Goal: Transaction & Acquisition: Subscribe to service/newsletter

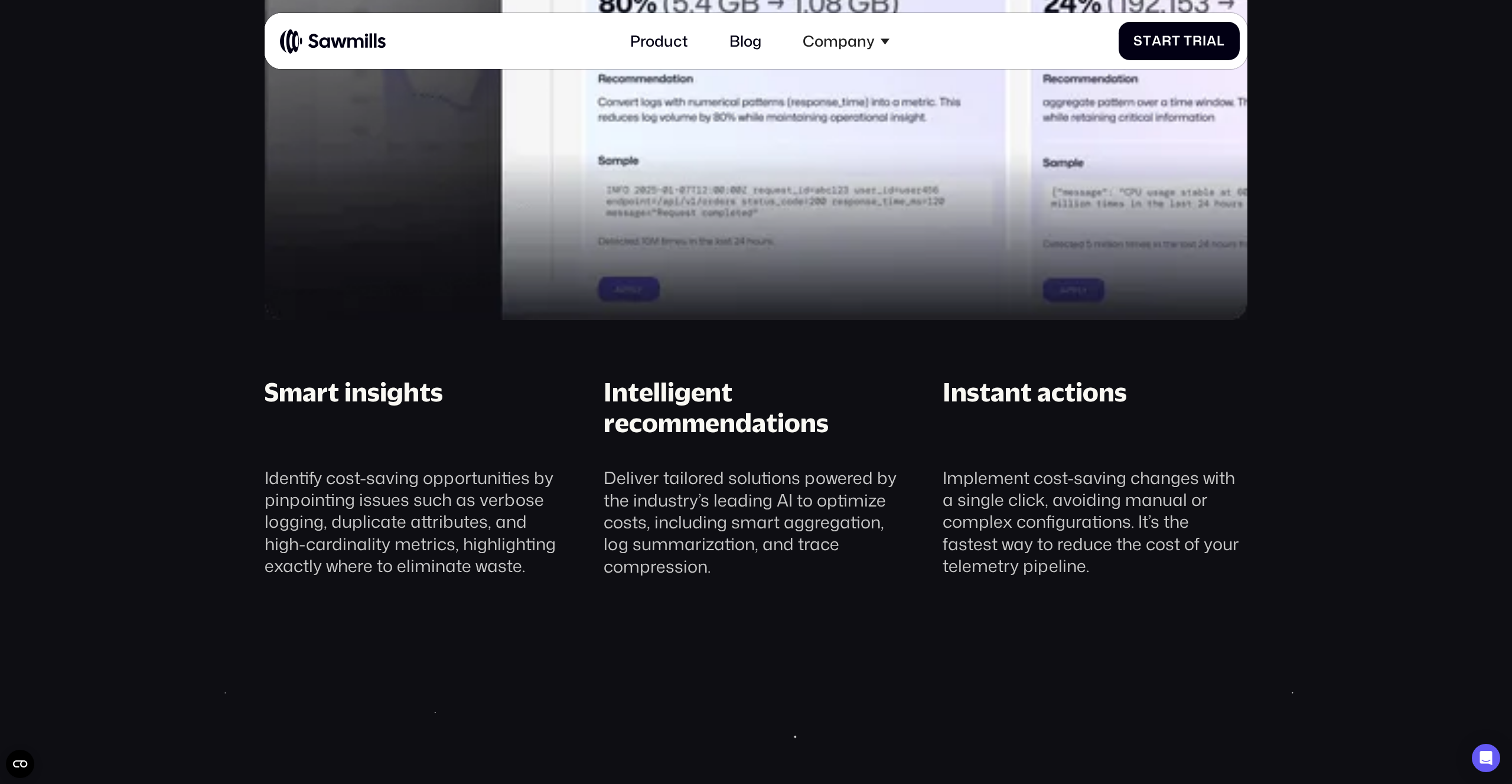
scroll to position [1697, 0]
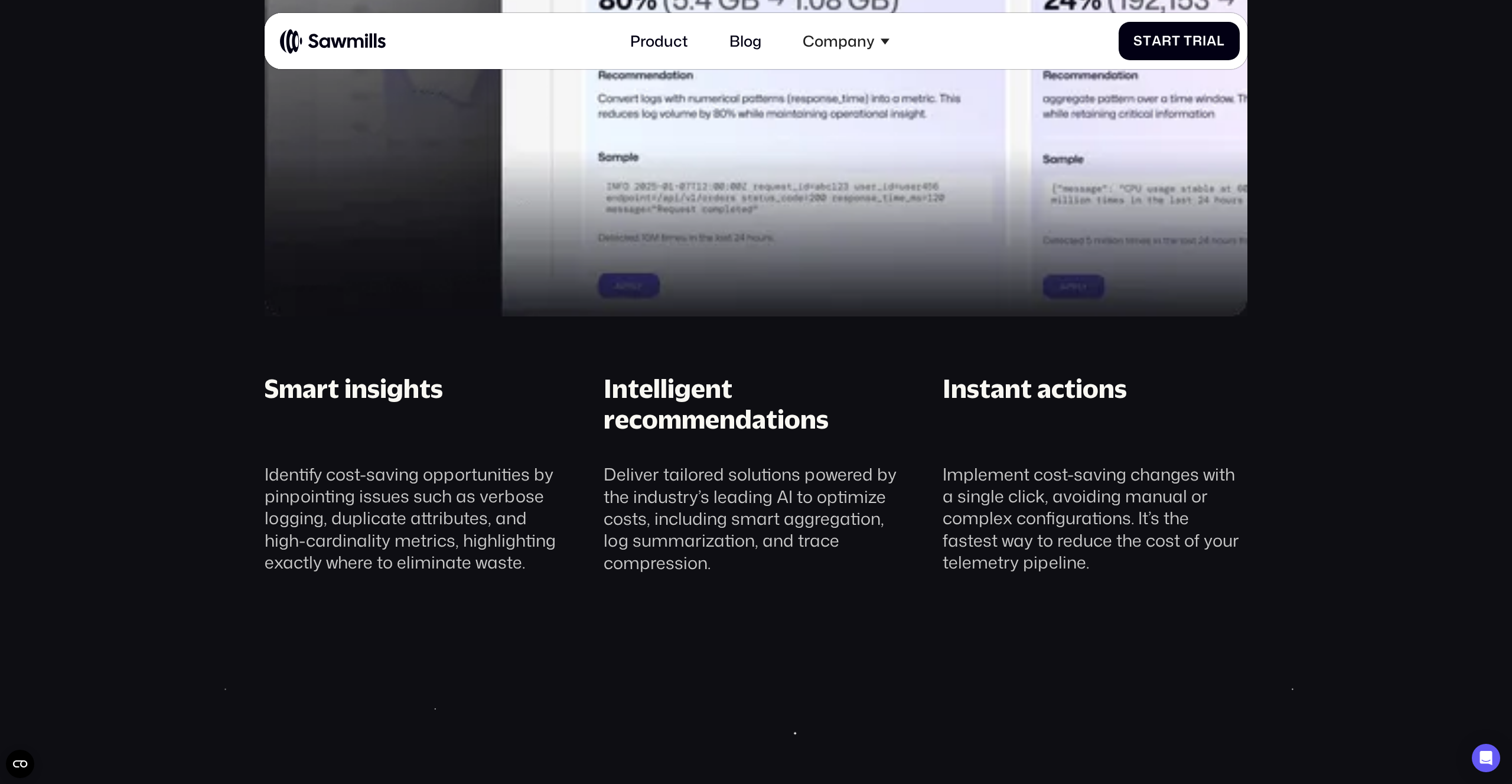
click at [273, 455] on div "Smart insights Identify cost-saving opportunities by pinpointing issues such as…" at bounding box center [417, 474] width 305 height 201
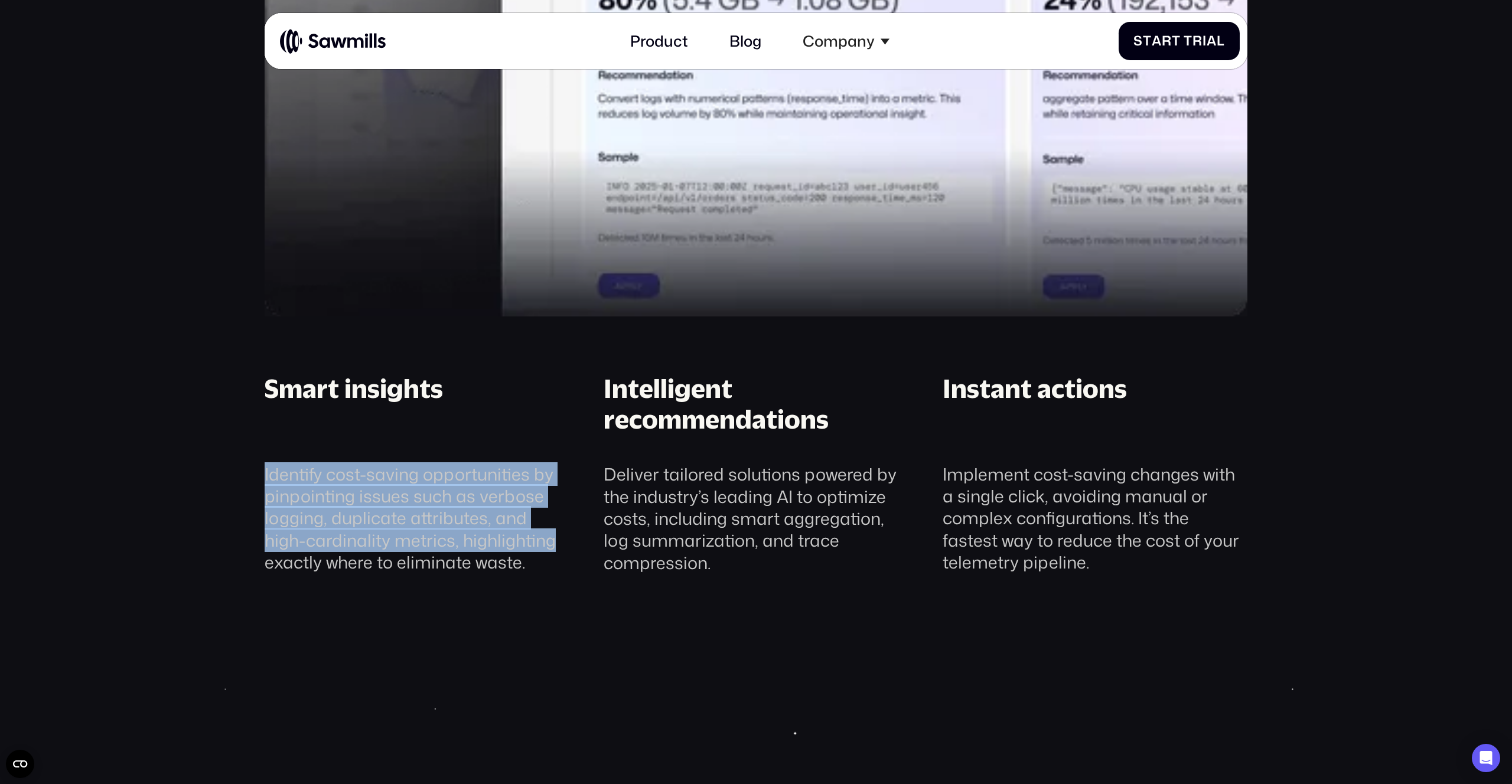
drag, startPoint x: 264, startPoint y: 468, endPoint x: 549, endPoint y: 543, distance: 294.7
click at [549, 543] on div "Identify cost-saving opportunities by pinpointing issues such as verbose loggin…" at bounding box center [417, 518] width 305 height 110
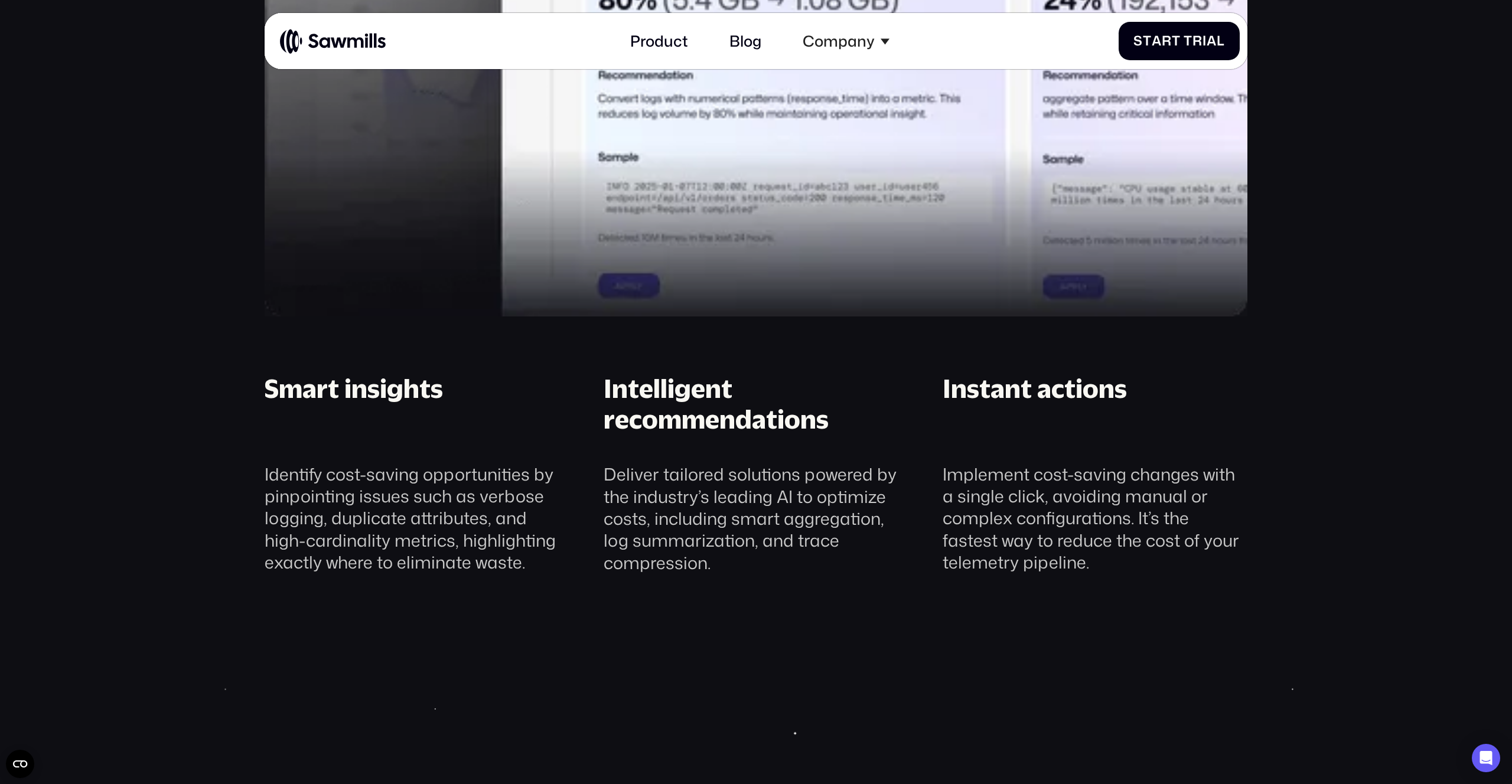
click at [545, 557] on div "Identify cost-saving opportunities by pinpointing issues such as verbose loggin…" at bounding box center [417, 518] width 305 height 110
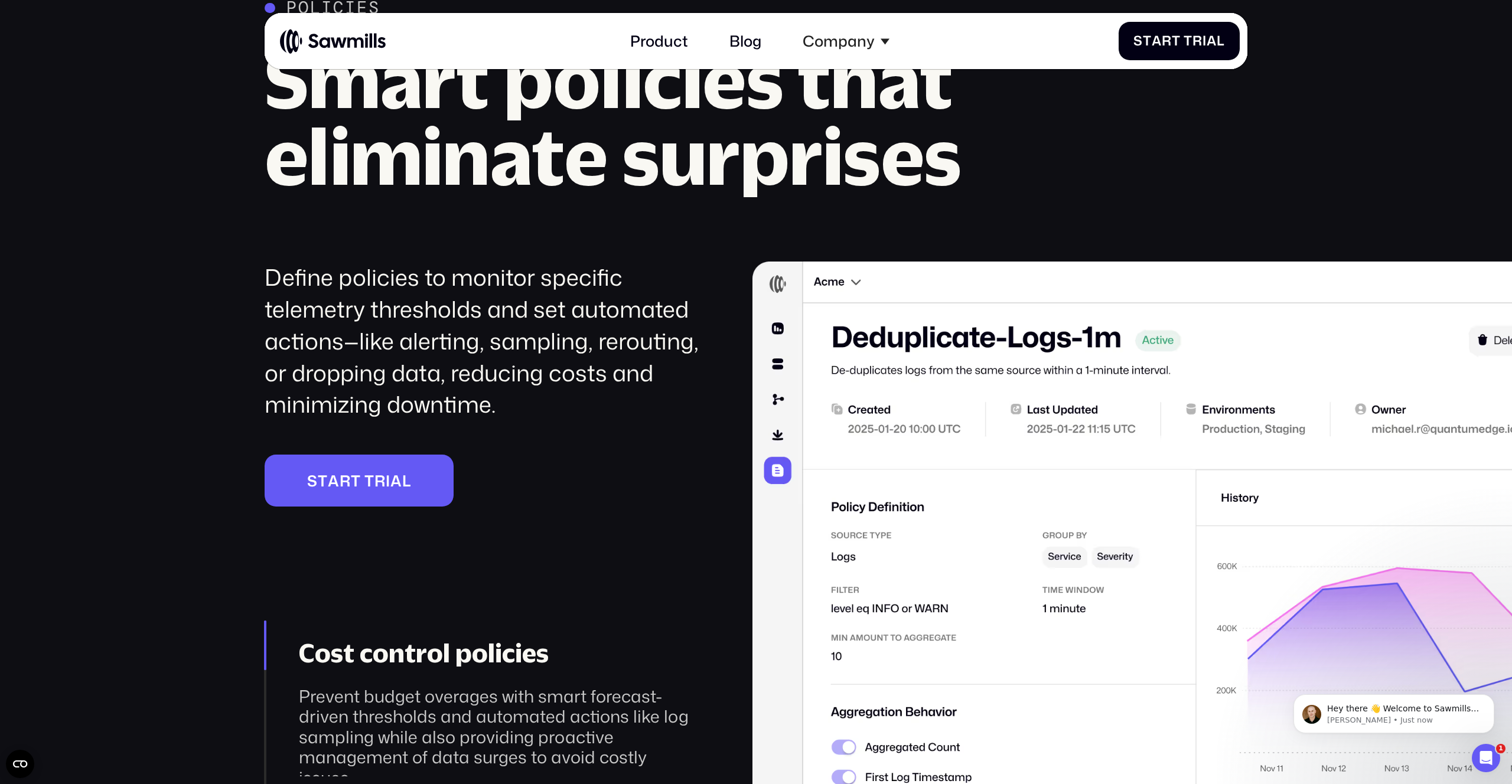
scroll to position [2643, 0]
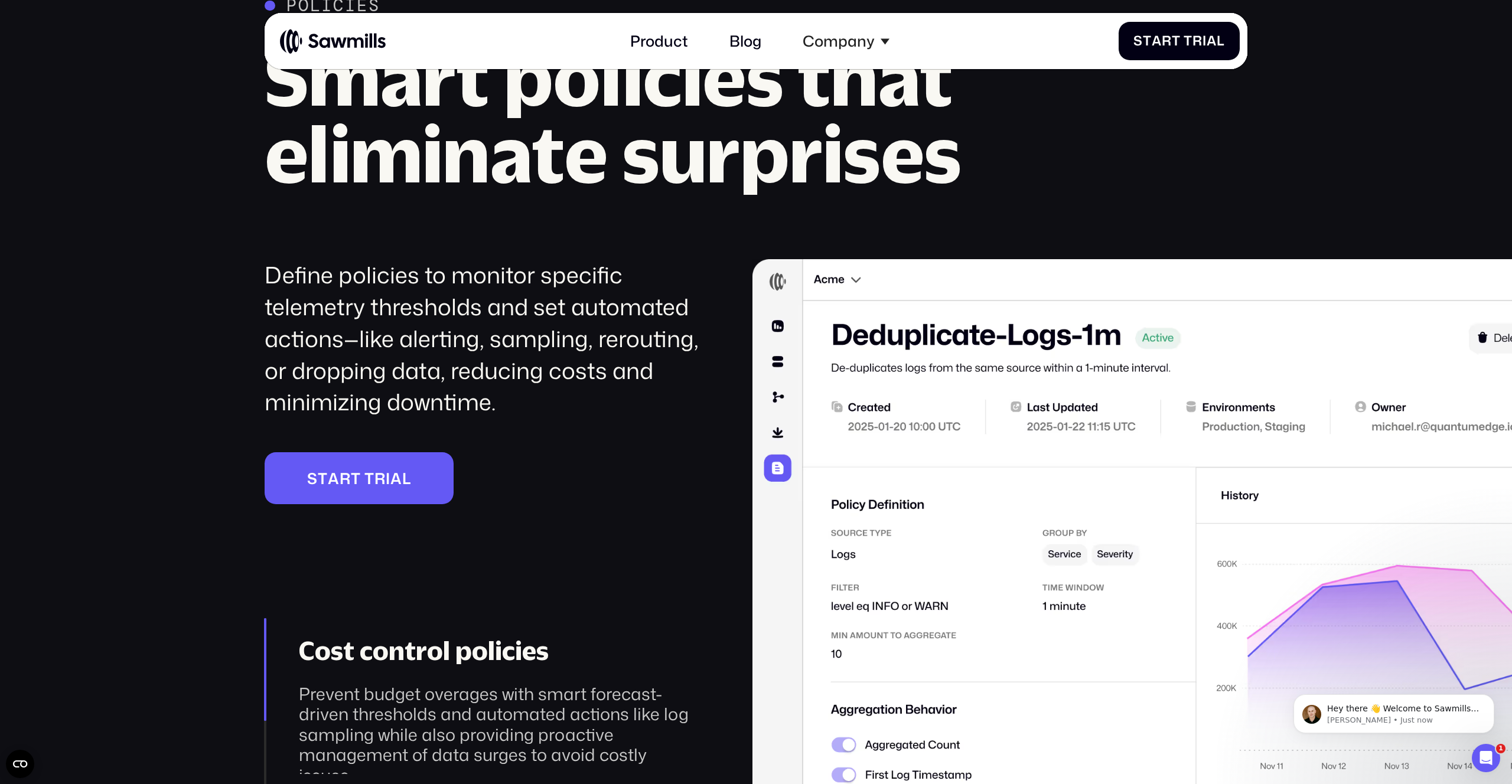
click at [347, 292] on div "Define policies to monitor specific telemetry thresholds and set automated acti…" at bounding box center [482, 339] width 435 height 159
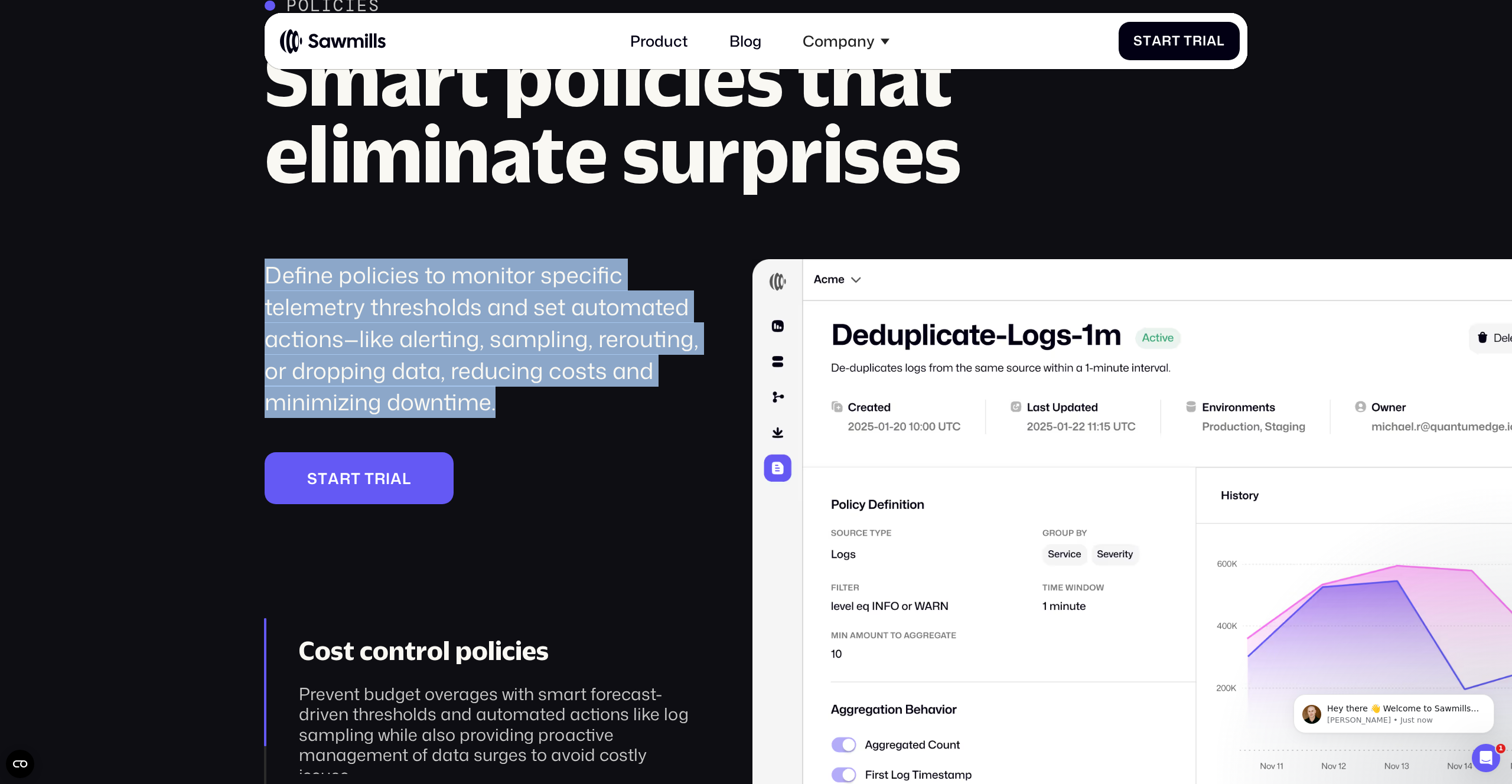
click at [347, 292] on div "Define policies to monitor specific telemetry thresholds and set automated acti…" at bounding box center [482, 339] width 435 height 159
click at [445, 299] on div "Define policies to monitor specific telemetry thresholds and set automated acti…" at bounding box center [482, 339] width 435 height 159
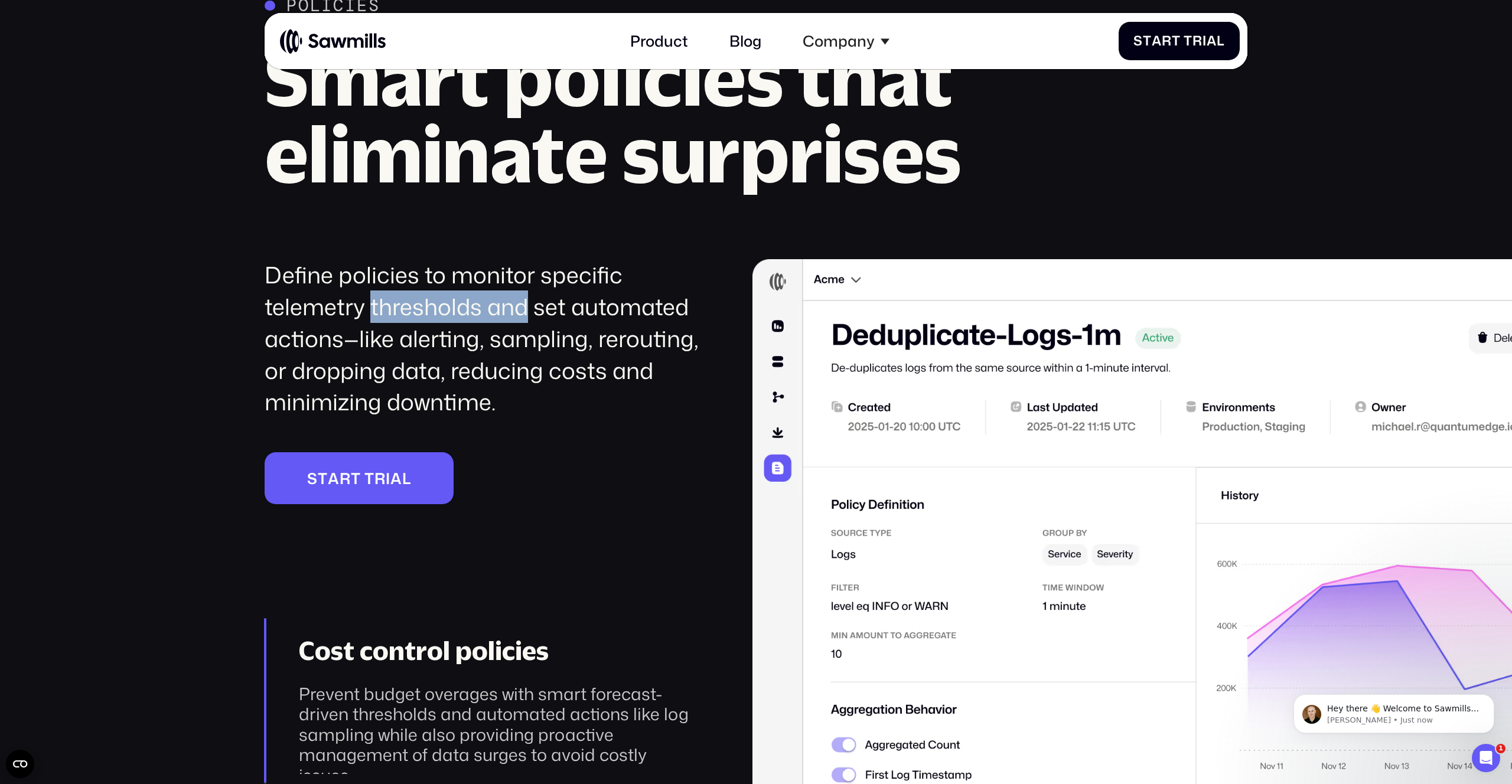
click at [522, 320] on div "Define policies to monitor specific telemetry thresholds and set automated acti…" at bounding box center [482, 339] width 435 height 159
click at [559, 386] on div "Define policies to monitor specific telemetry thresholds and set automated acti…" at bounding box center [482, 339] width 435 height 159
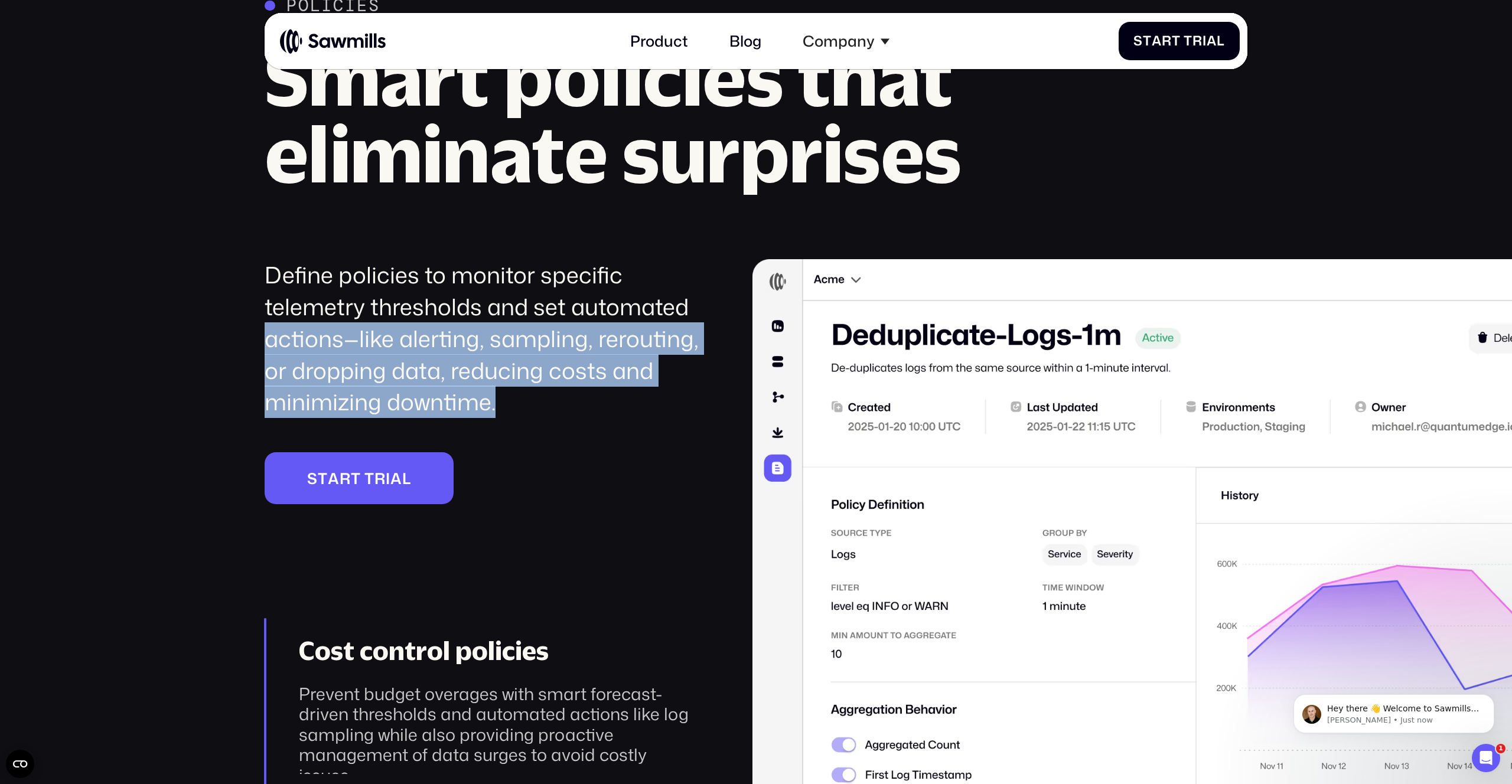
drag, startPoint x: 261, startPoint y: 337, endPoint x: 507, endPoint y: 405, distance: 255.2
click at [507, 405] on div "Policies Smart policies that eliminate surprises Define policies to monitor spe…" at bounding box center [756, 426] width 1512 height 861
click at [507, 405] on div "Define policies to monitor specific telemetry thresholds and set automated acti…" at bounding box center [482, 339] width 435 height 159
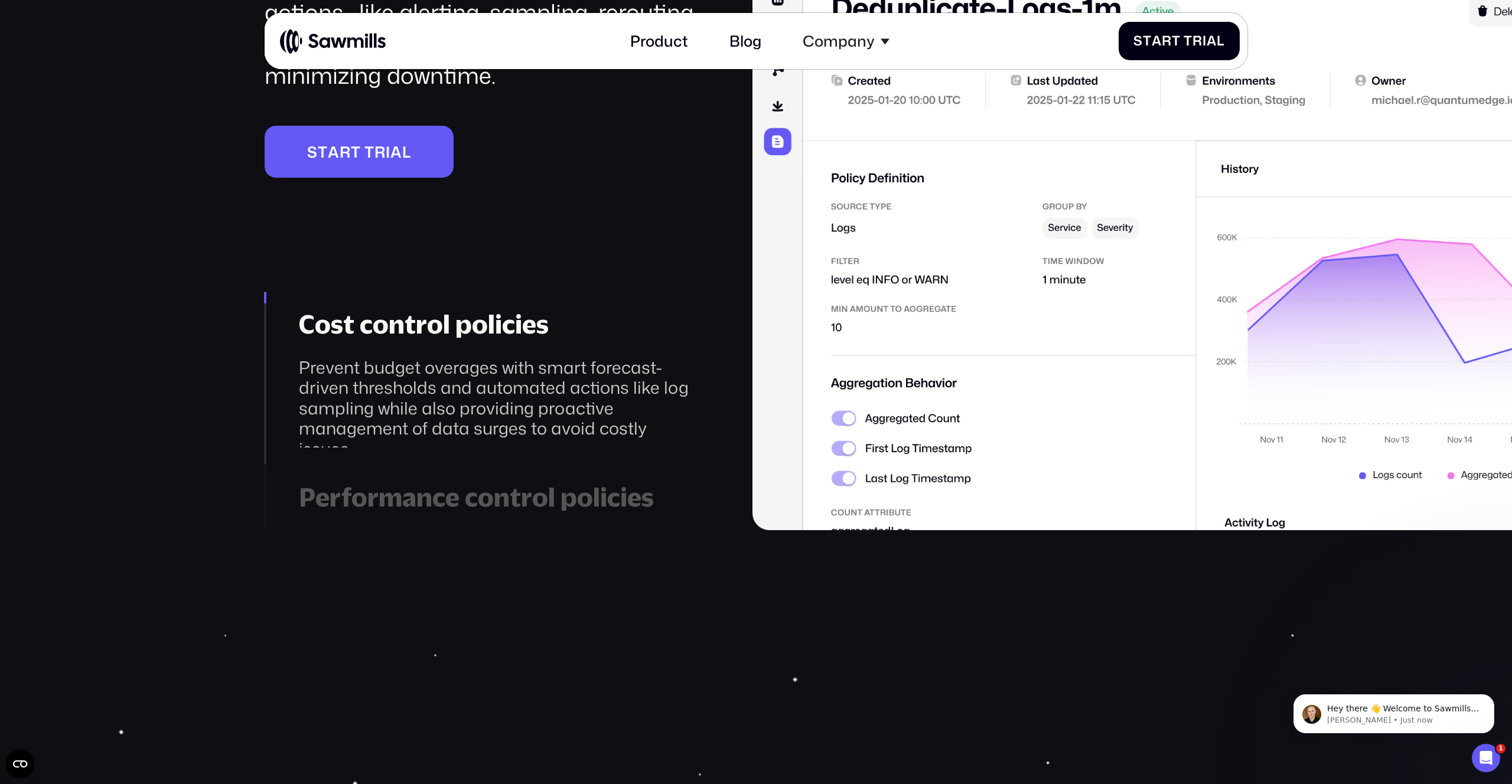
scroll to position [2971, 0]
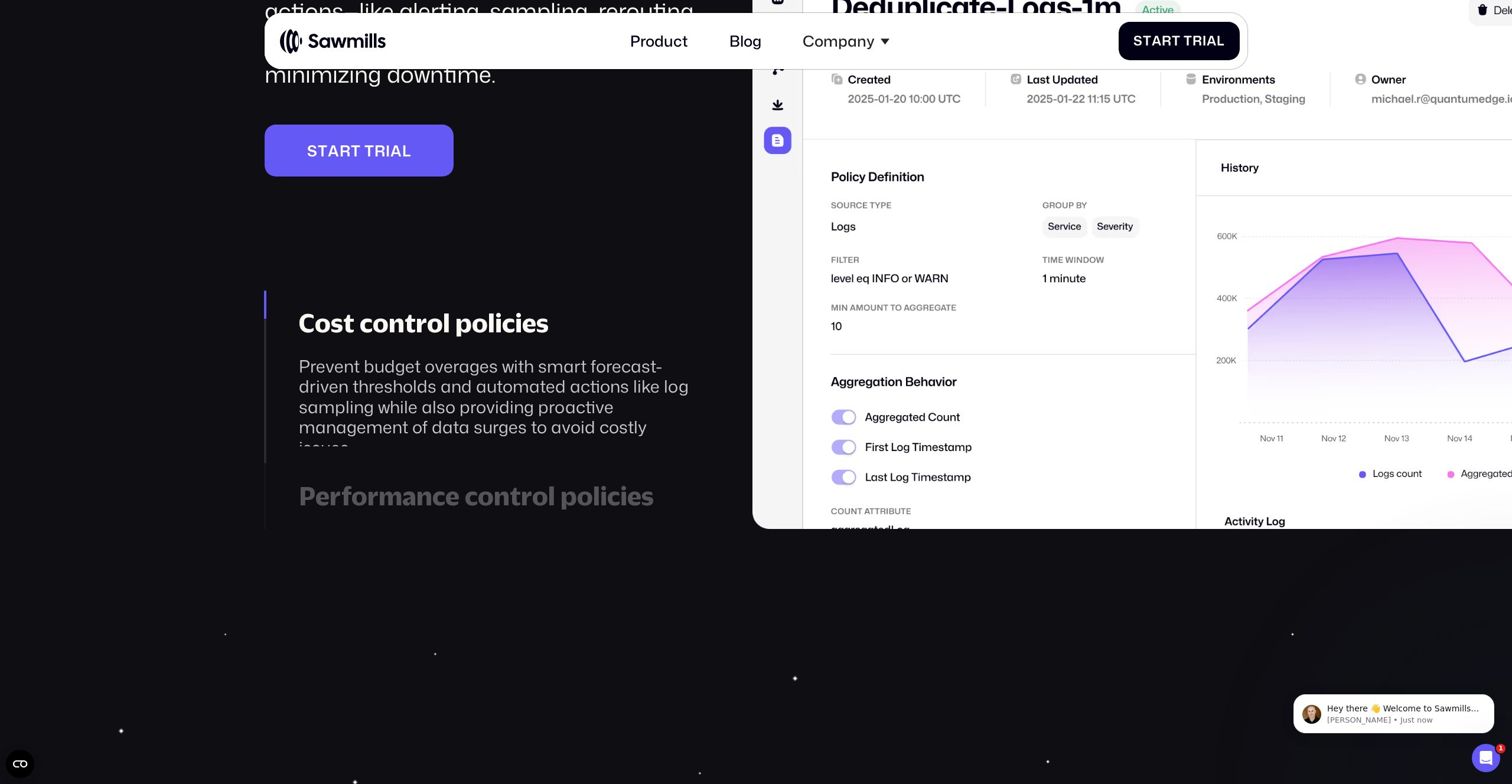
click at [422, 498] on div "Performance control policies" at bounding box center [498, 497] width 400 height 31
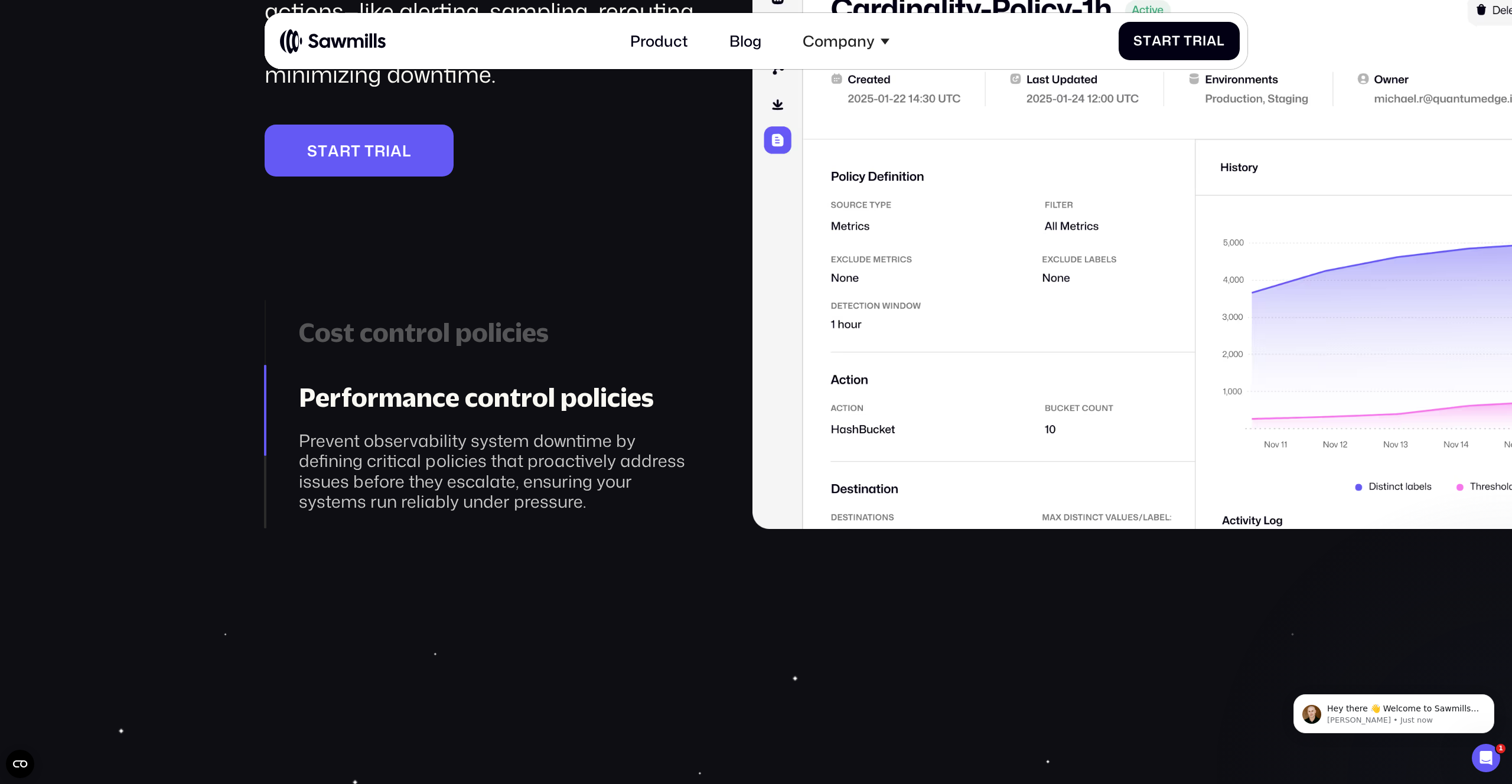
click at [411, 346] on div "Cost control policies" at bounding box center [498, 333] width 400 height 31
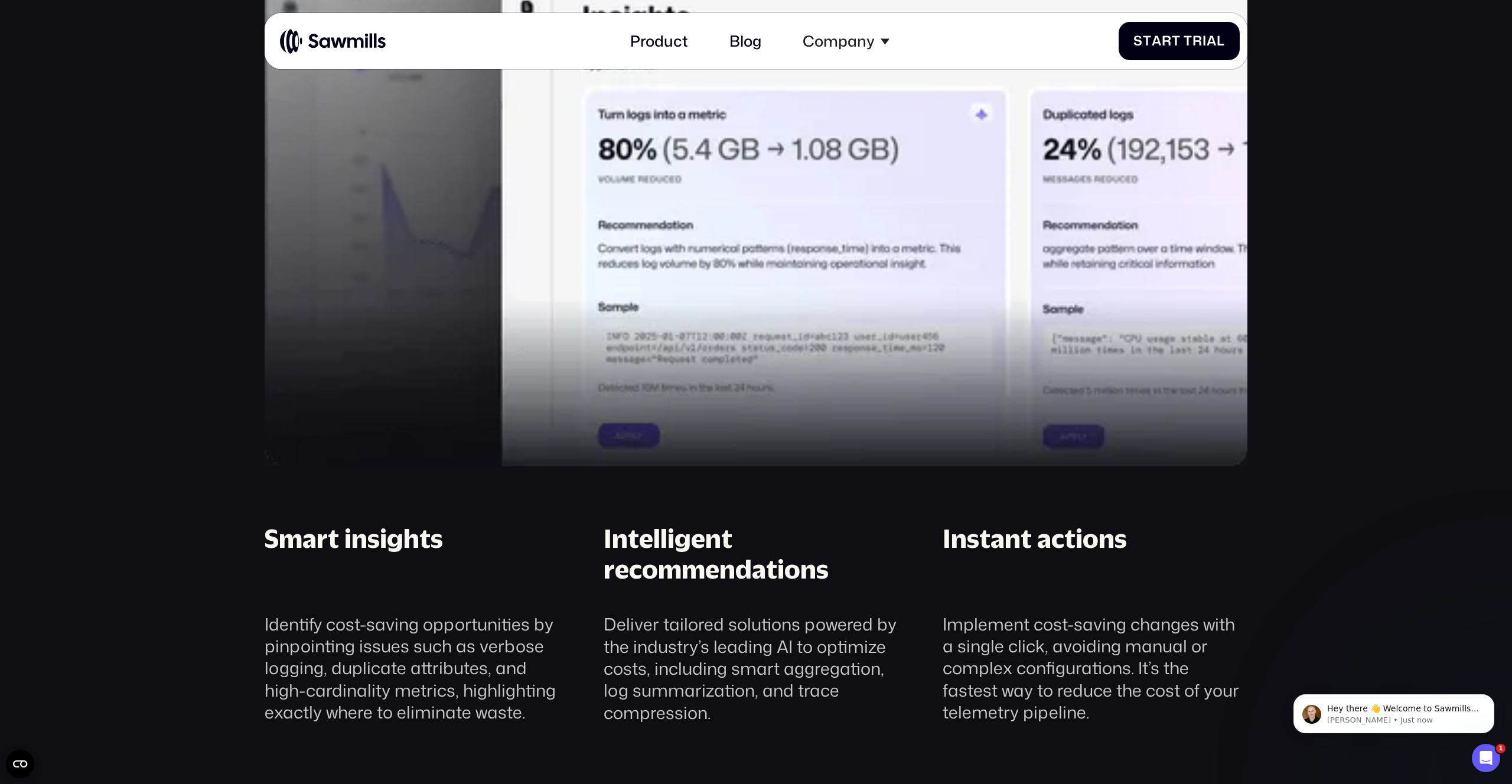
scroll to position [1548, 0]
click at [356, 536] on div "Smart insights" at bounding box center [353, 553] width 178 height 62
click at [310, 550] on div "Smart insights" at bounding box center [353, 553] width 178 height 62
click at [394, 534] on div "Smart insights" at bounding box center [353, 553] width 178 height 62
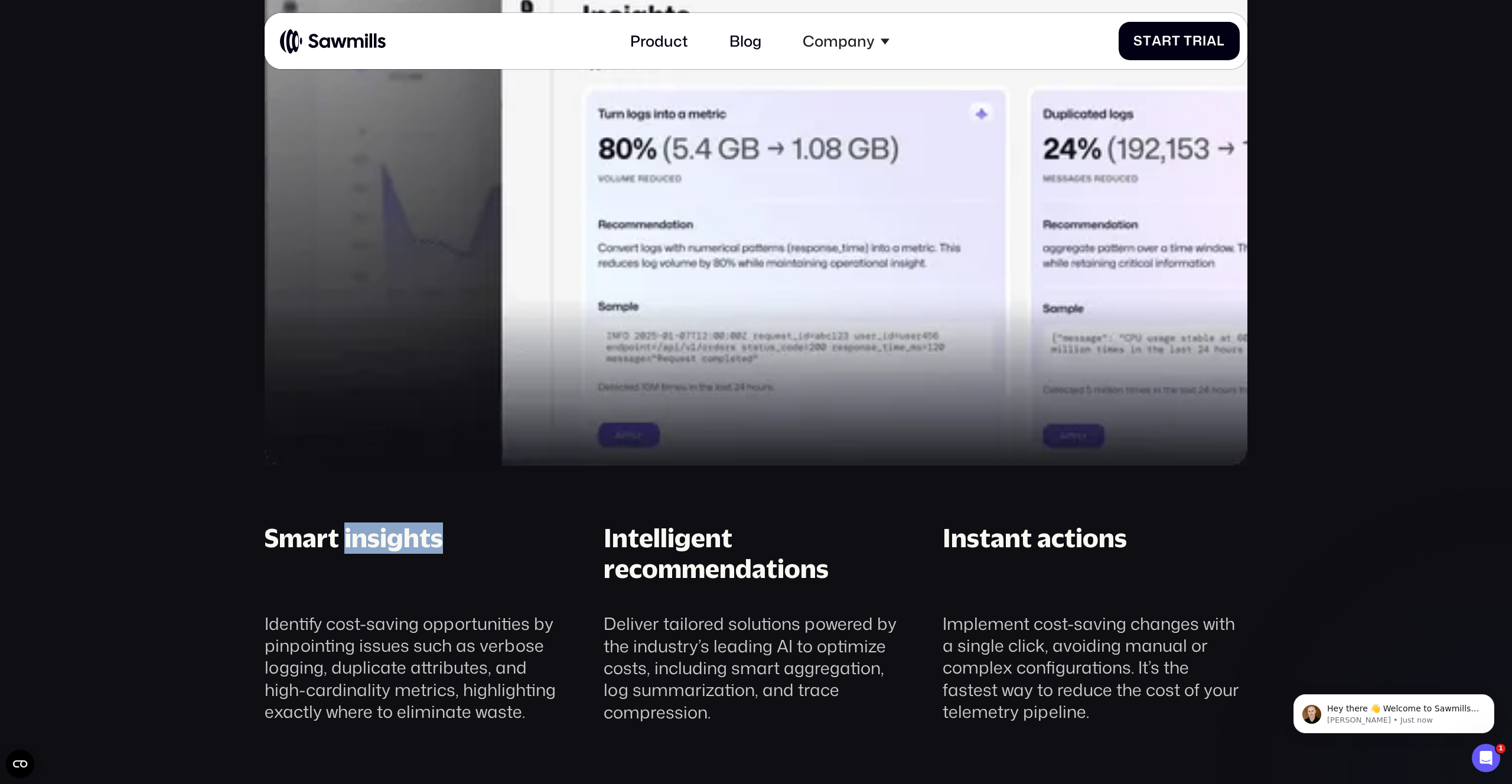
click at [394, 534] on div "Smart insights" at bounding box center [353, 553] width 178 height 62
copy div "Smart insights"
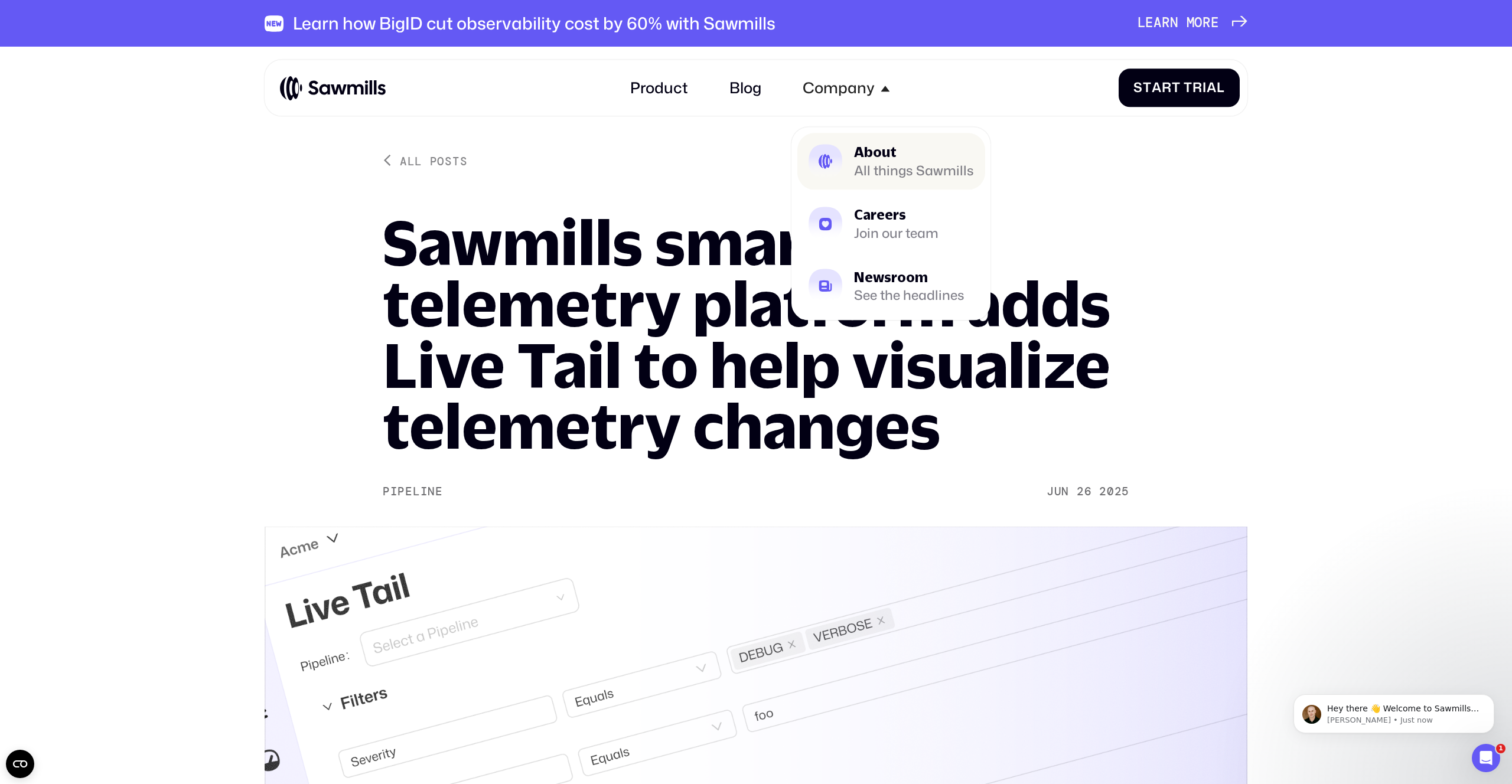
click at [895, 158] on div "About" at bounding box center [914, 153] width 120 height 14
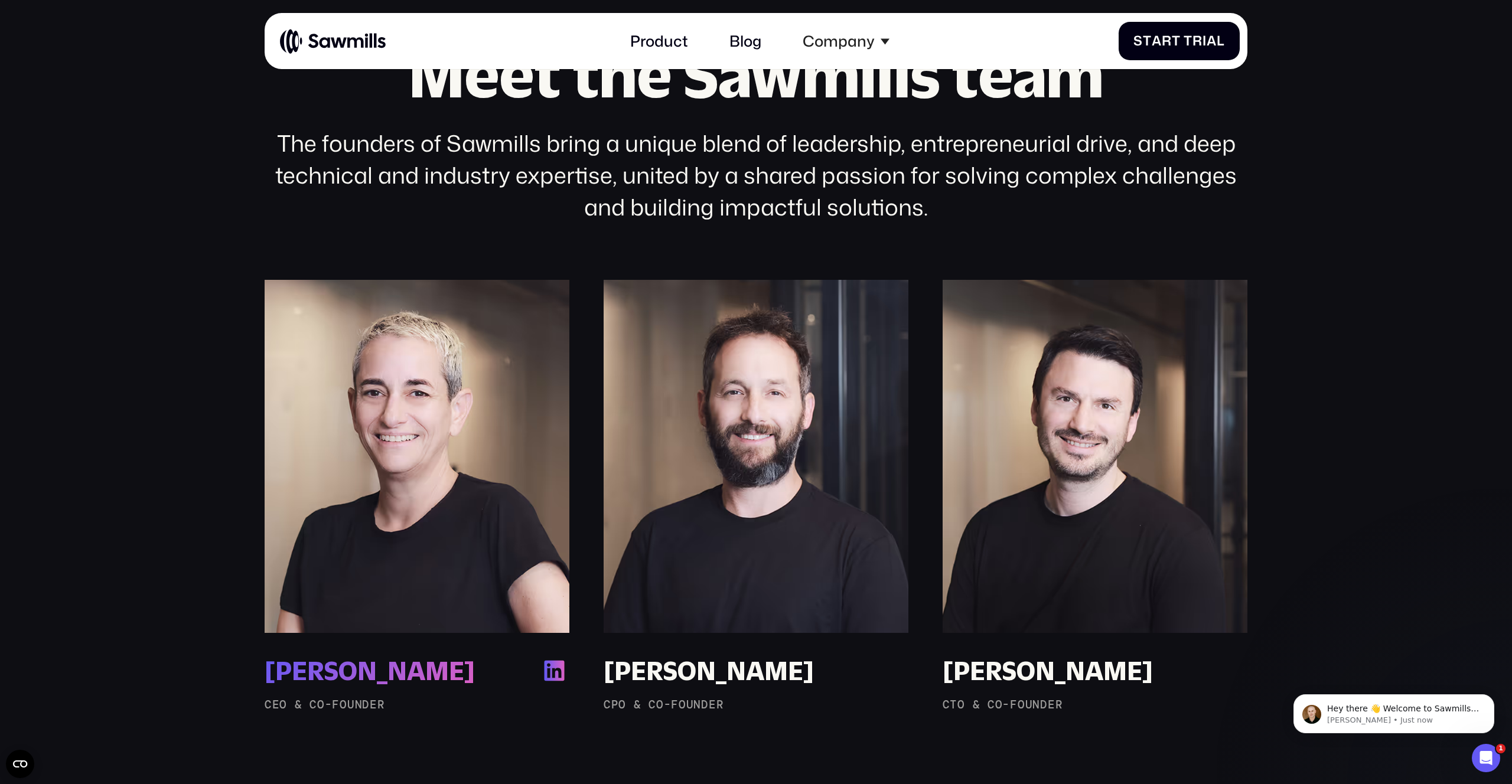
scroll to position [1150, 0]
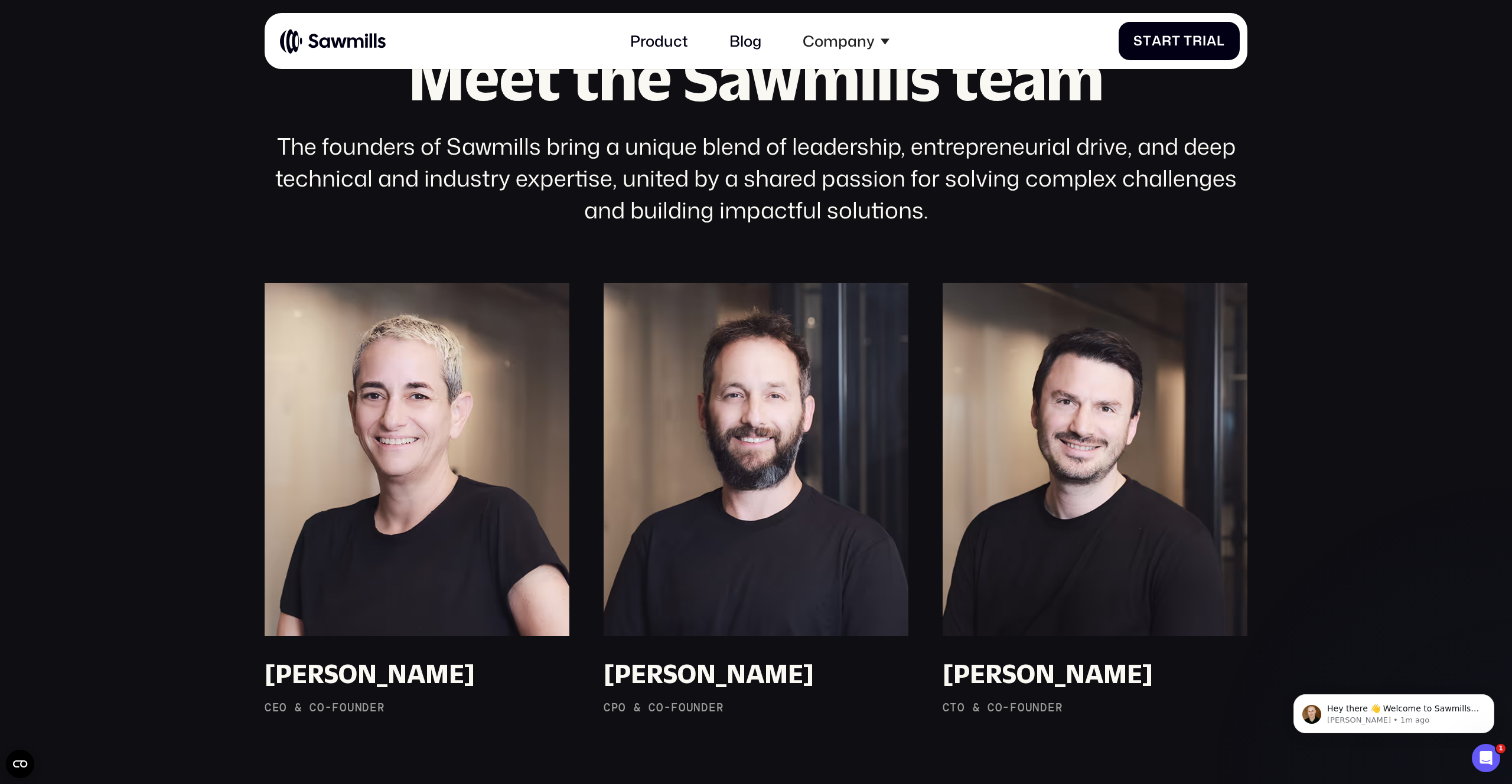
click at [110, 483] on section "Meet the Sawmills team The founders of Sawmills bring a unique blend of leaders…" at bounding box center [756, 392] width 1512 height 910
click at [1322, 424] on section "Meet the Sawmills team The founders of Sawmills bring a unique blend of leaders…" at bounding box center [756, 392] width 1512 height 910
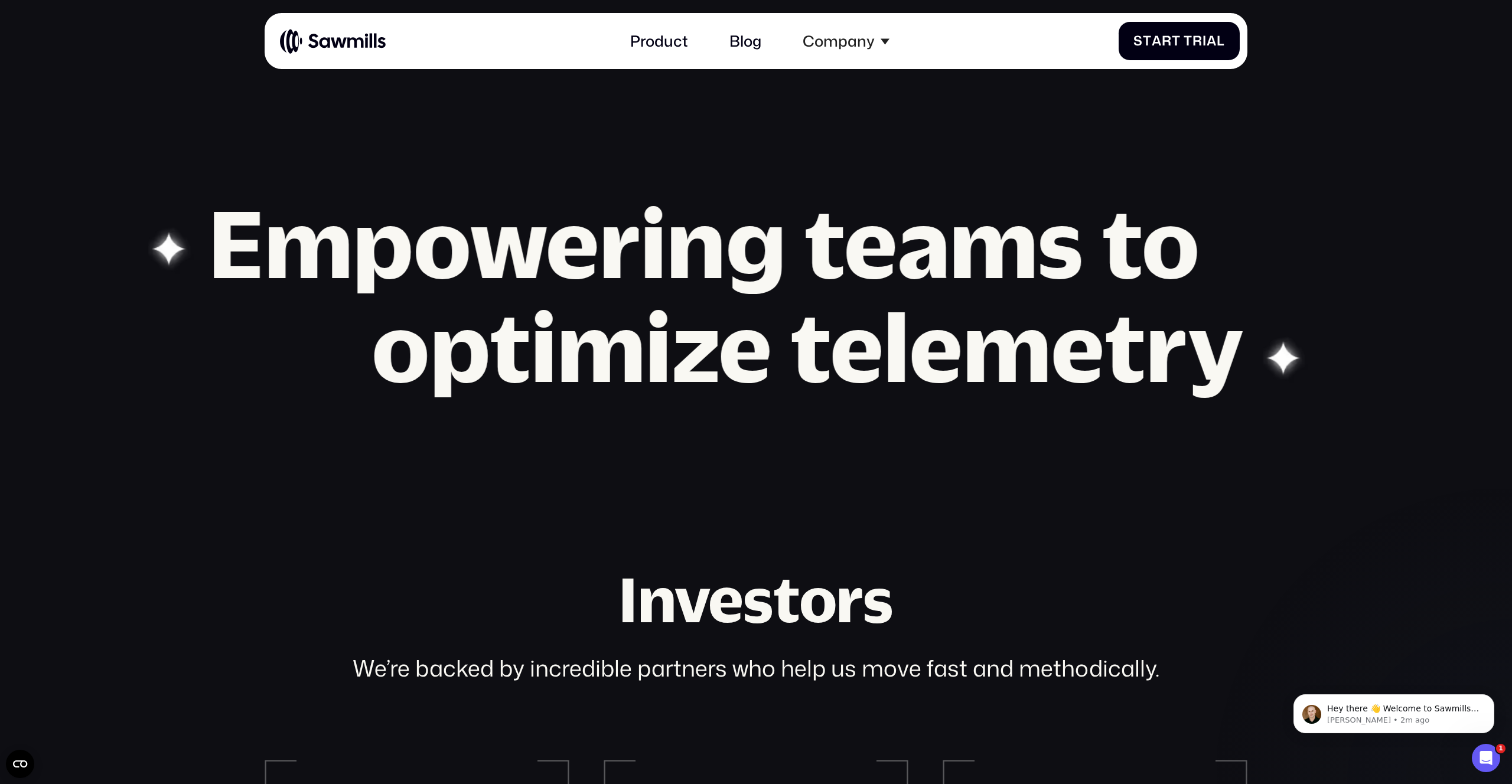
scroll to position [1863, 0]
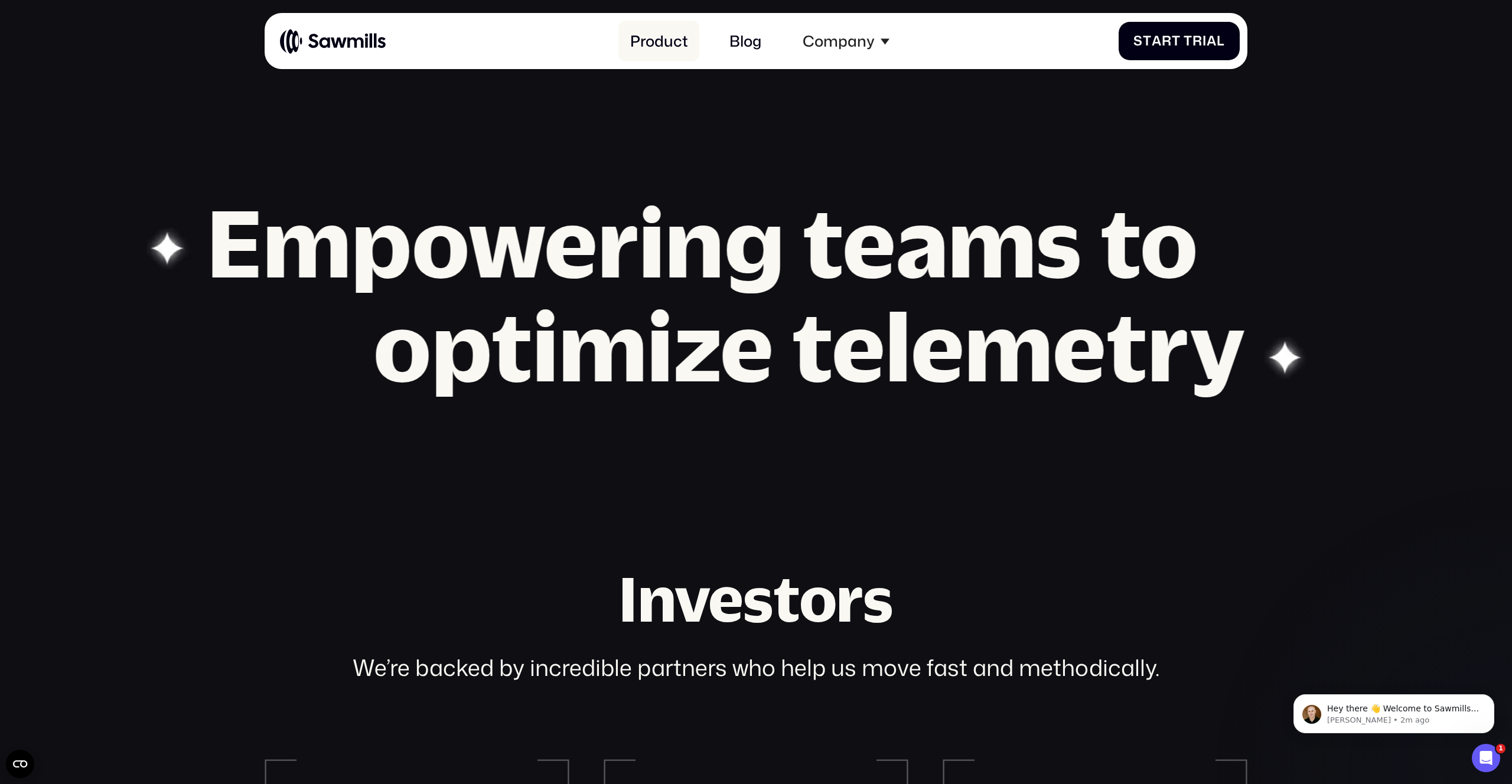
click at [673, 37] on link "Product" at bounding box center [658, 41] width 81 height 41
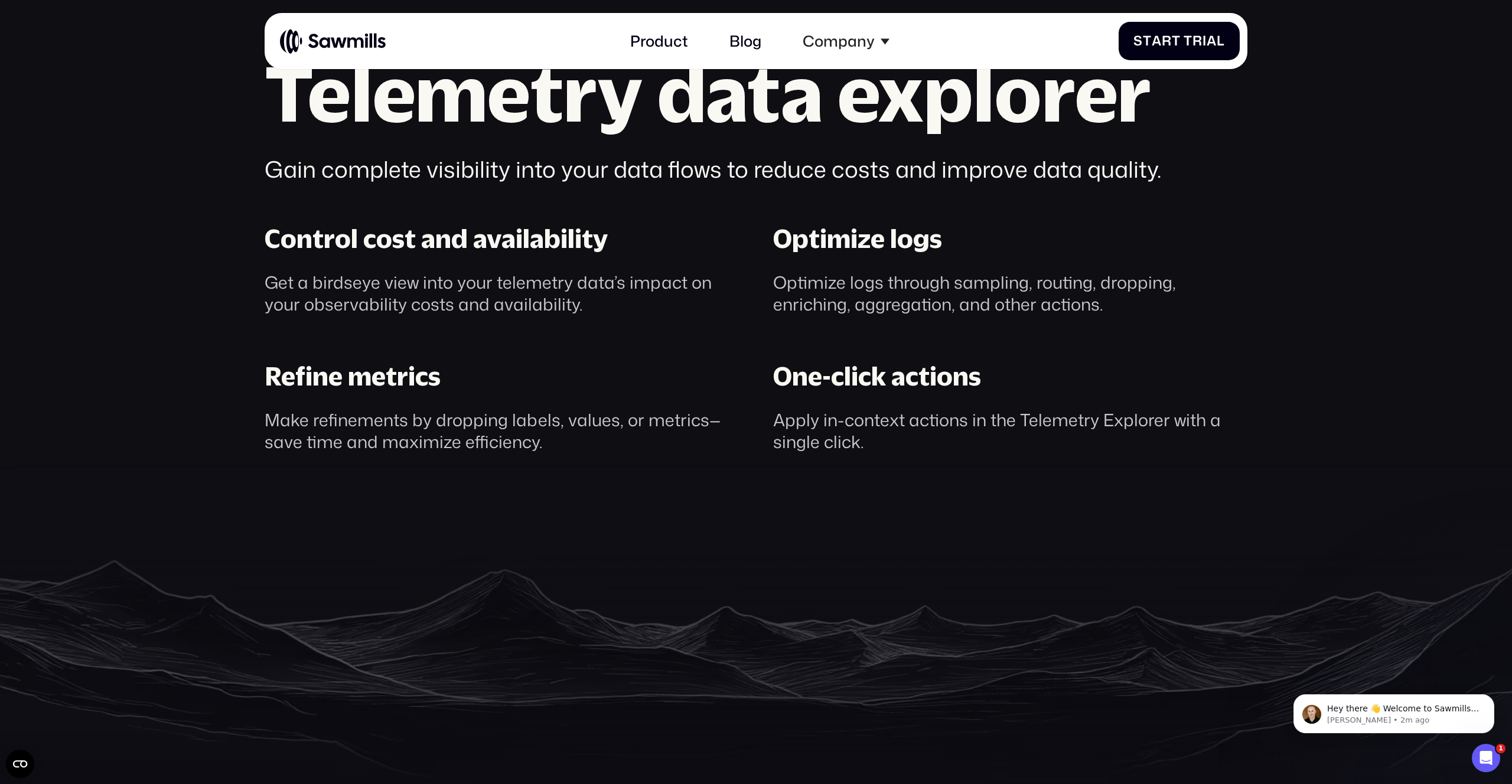
scroll to position [1226, 0]
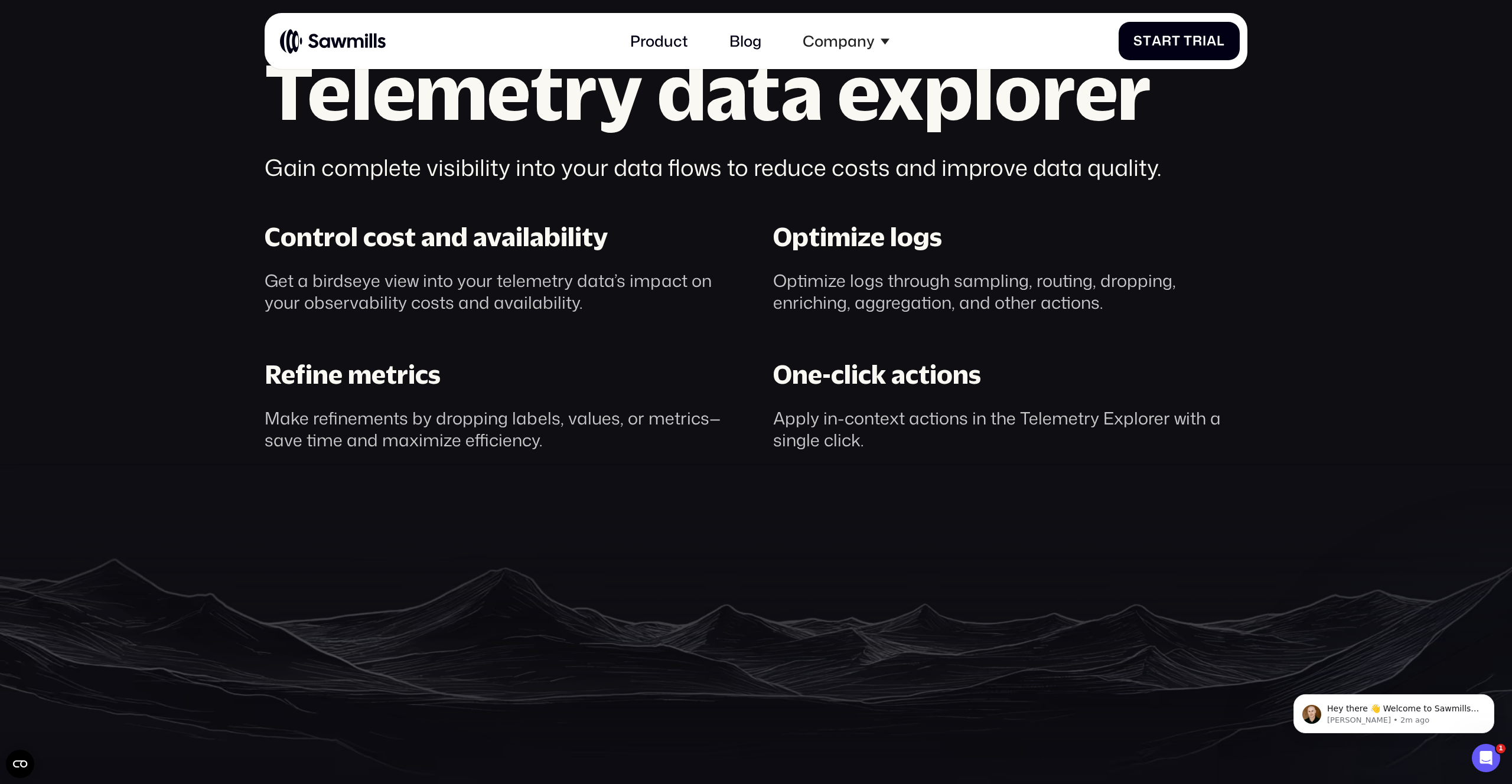
click at [760, 425] on div "One-click actions Apply in-context actions in the Telemetry Explorer with a sin…" at bounding box center [1011, 405] width 509 height 92
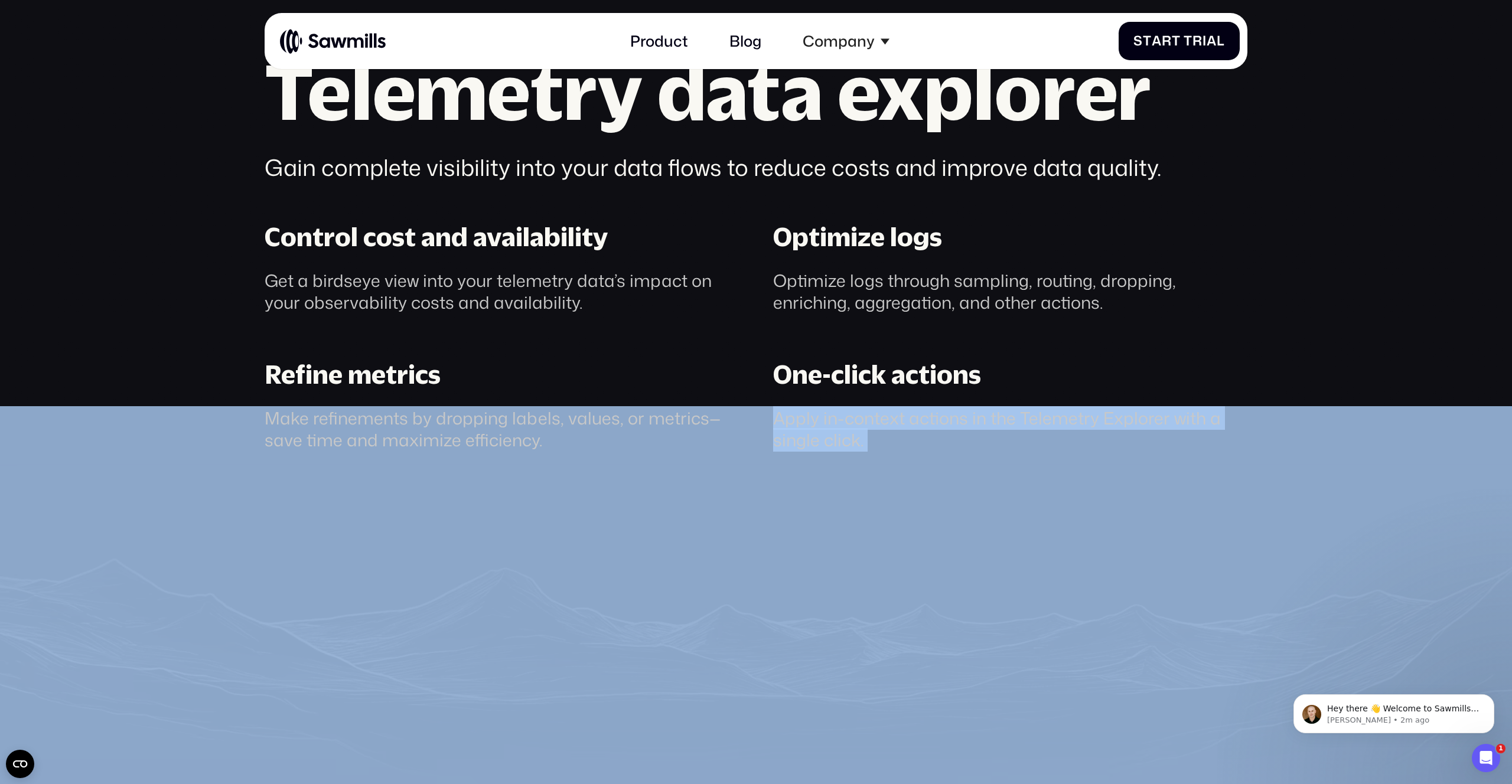
click at [760, 425] on div "One-click actions Apply in-context actions in the Telemetry Explorer with a sin…" at bounding box center [1011, 405] width 509 height 92
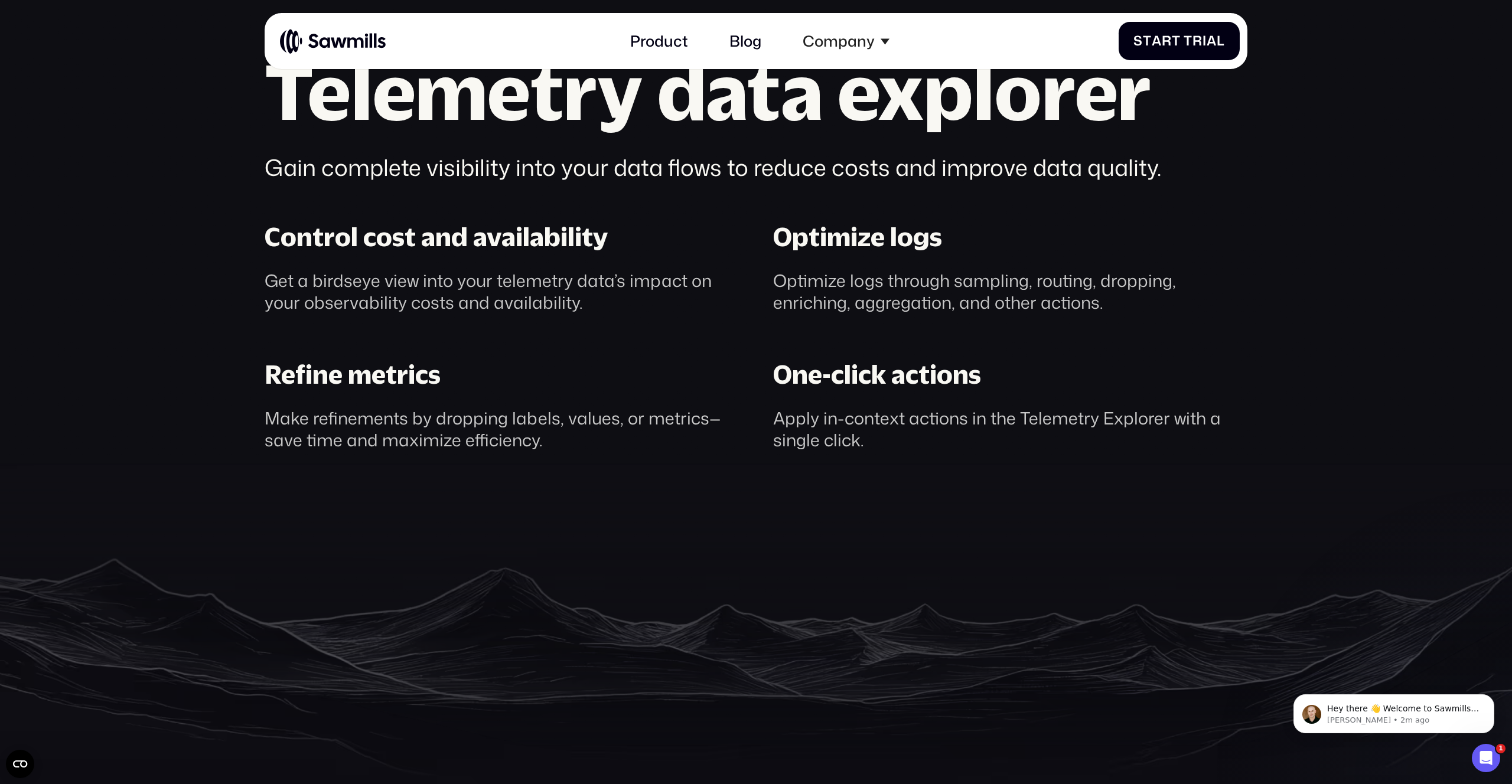
click at [288, 427] on div "Make refinements by dropping labels, values, or metrics— save time and maximize…" at bounding box center [502, 429] width 474 height 44
click at [275, 423] on div "Make refinements by dropping labels, values, or metrics— save time and maximize…" at bounding box center [502, 429] width 474 height 44
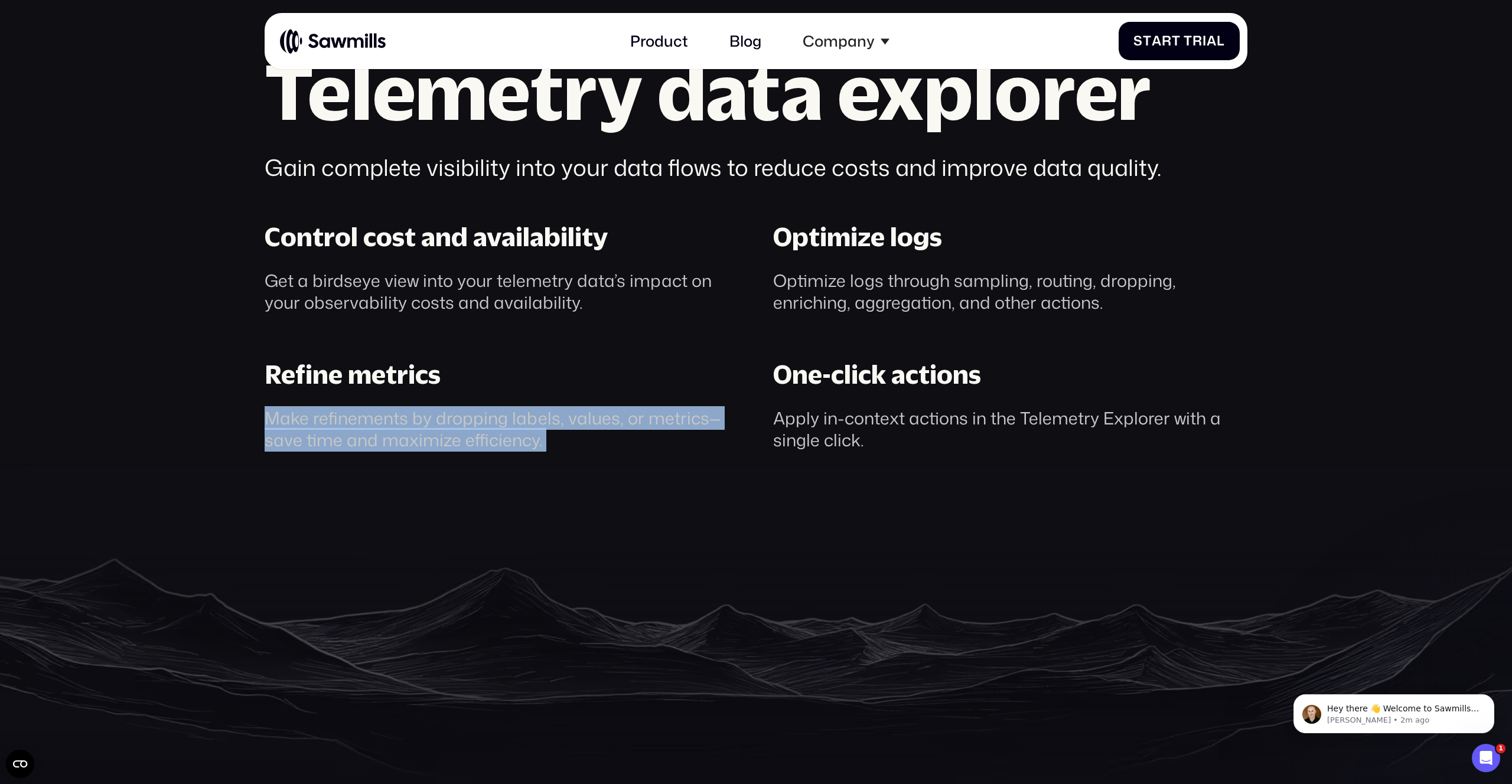
click at [275, 423] on div "Make refinements by dropping labels, values, or metrics— save time and maximize…" at bounding box center [502, 429] width 474 height 44
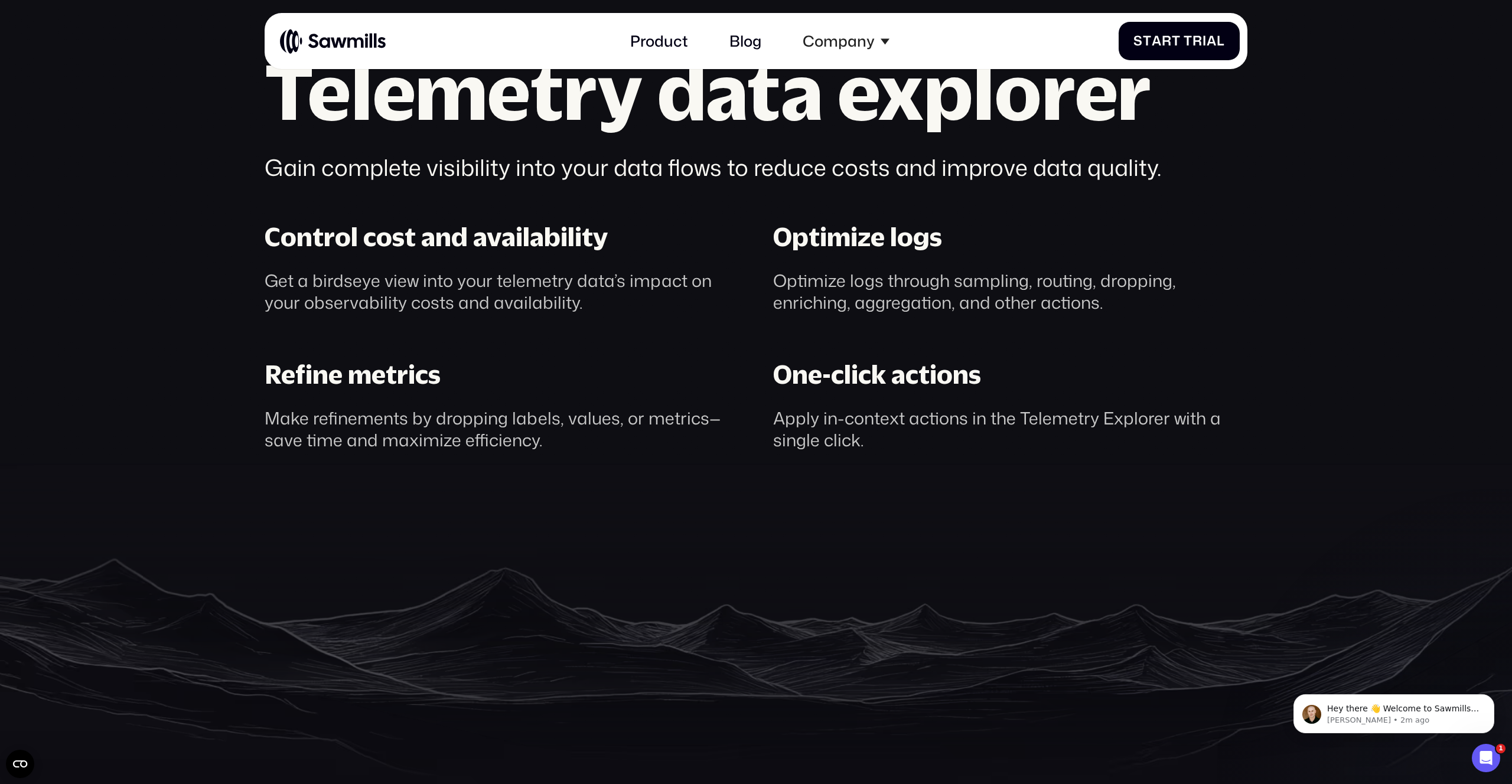
click at [267, 278] on div "Get a birdseye view into your telemetry data’s impact on your observability cos…" at bounding box center [502, 292] width 474 height 44
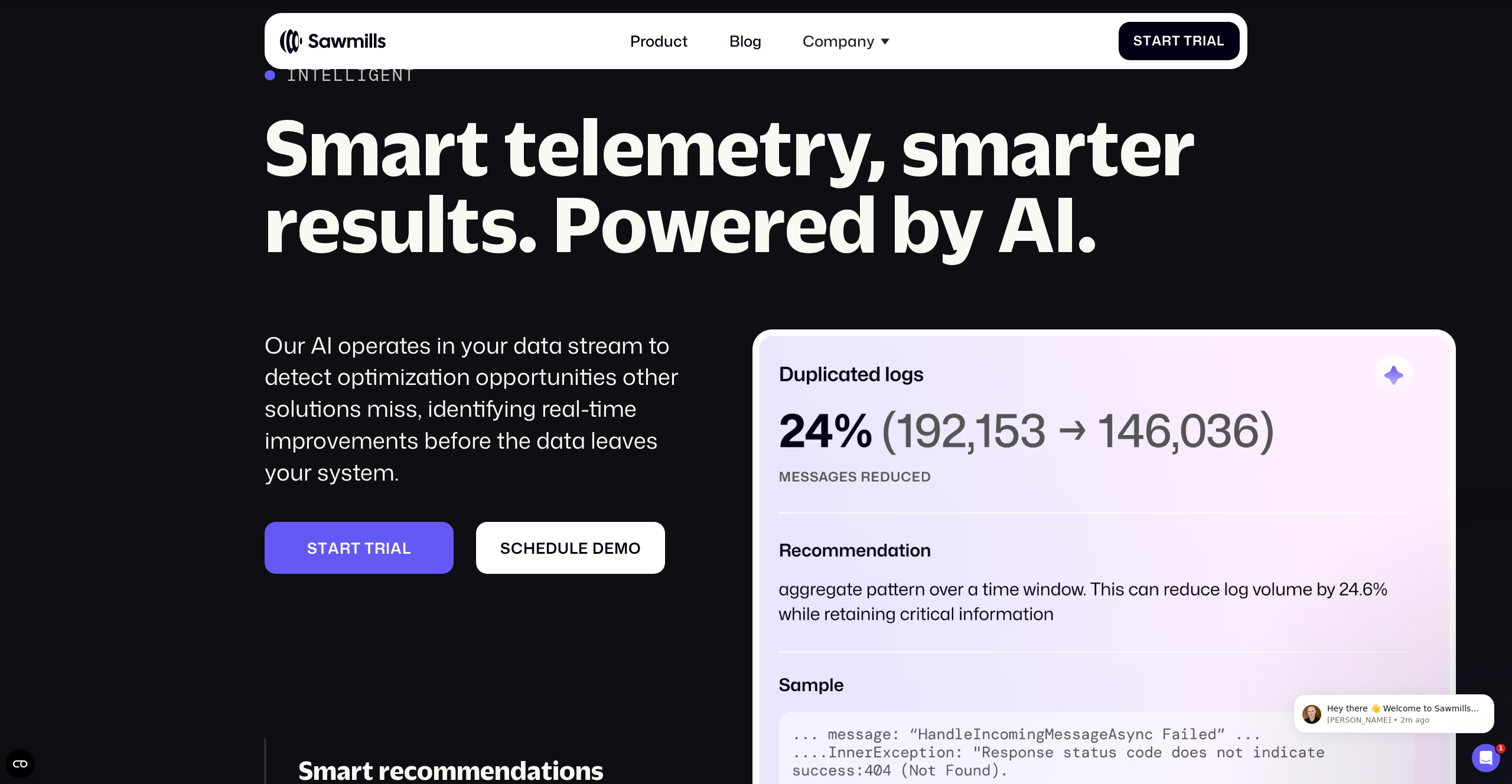
scroll to position [2023, 0]
drag, startPoint x: 280, startPoint y: 344, endPoint x: 483, endPoint y: 355, distance: 203.3
click at [483, 355] on div "Our AI operates in your data stream to detect optimization opportunities other …" at bounding box center [482, 408] width 435 height 159
click at [523, 359] on div "Our AI operates in your data stream to detect optimization opportunities other …" at bounding box center [482, 408] width 435 height 159
click at [1200, 35] on div "S t a r t T r i a l S t a r t T r i a l" at bounding box center [1179, 41] width 91 height 16
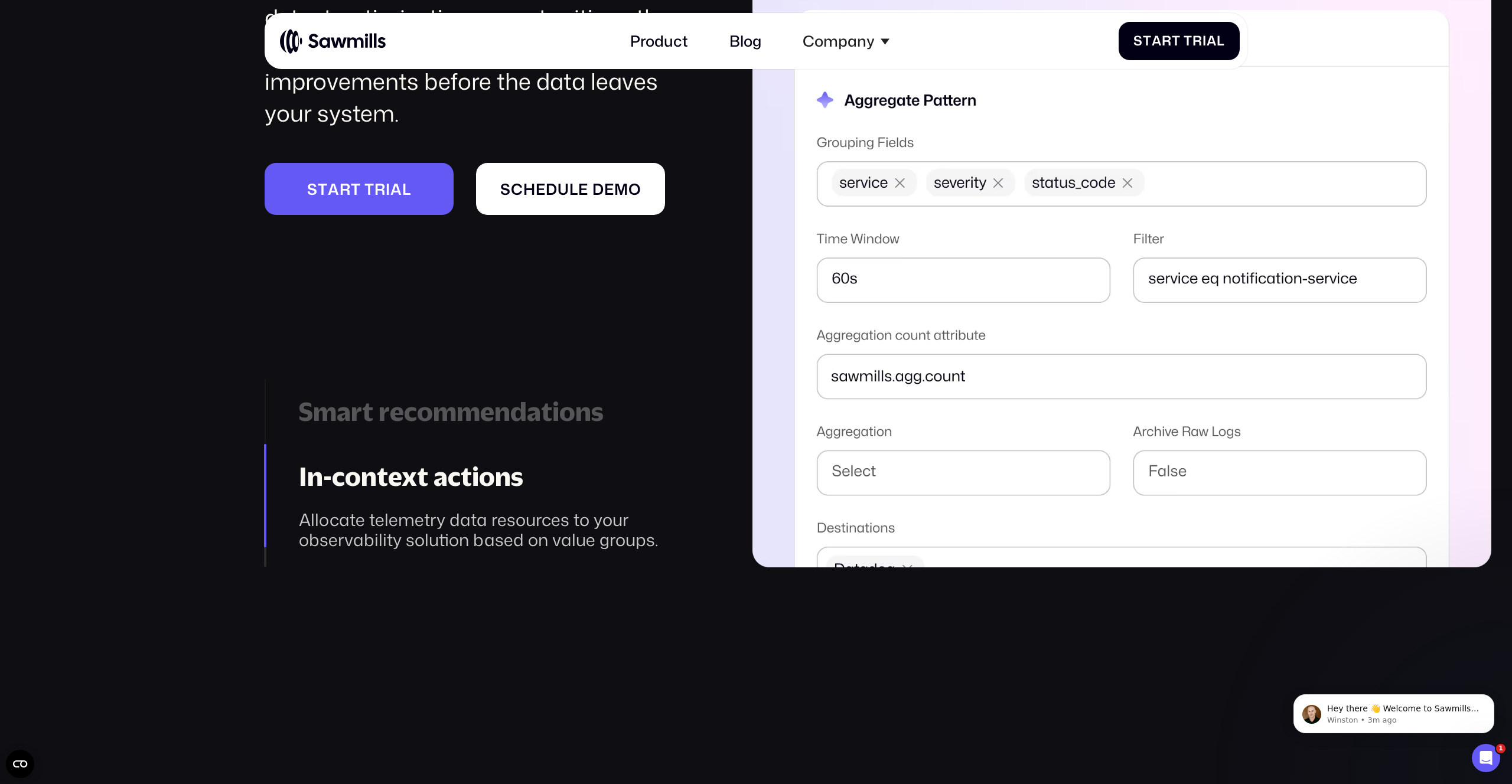
scroll to position [2383, 0]
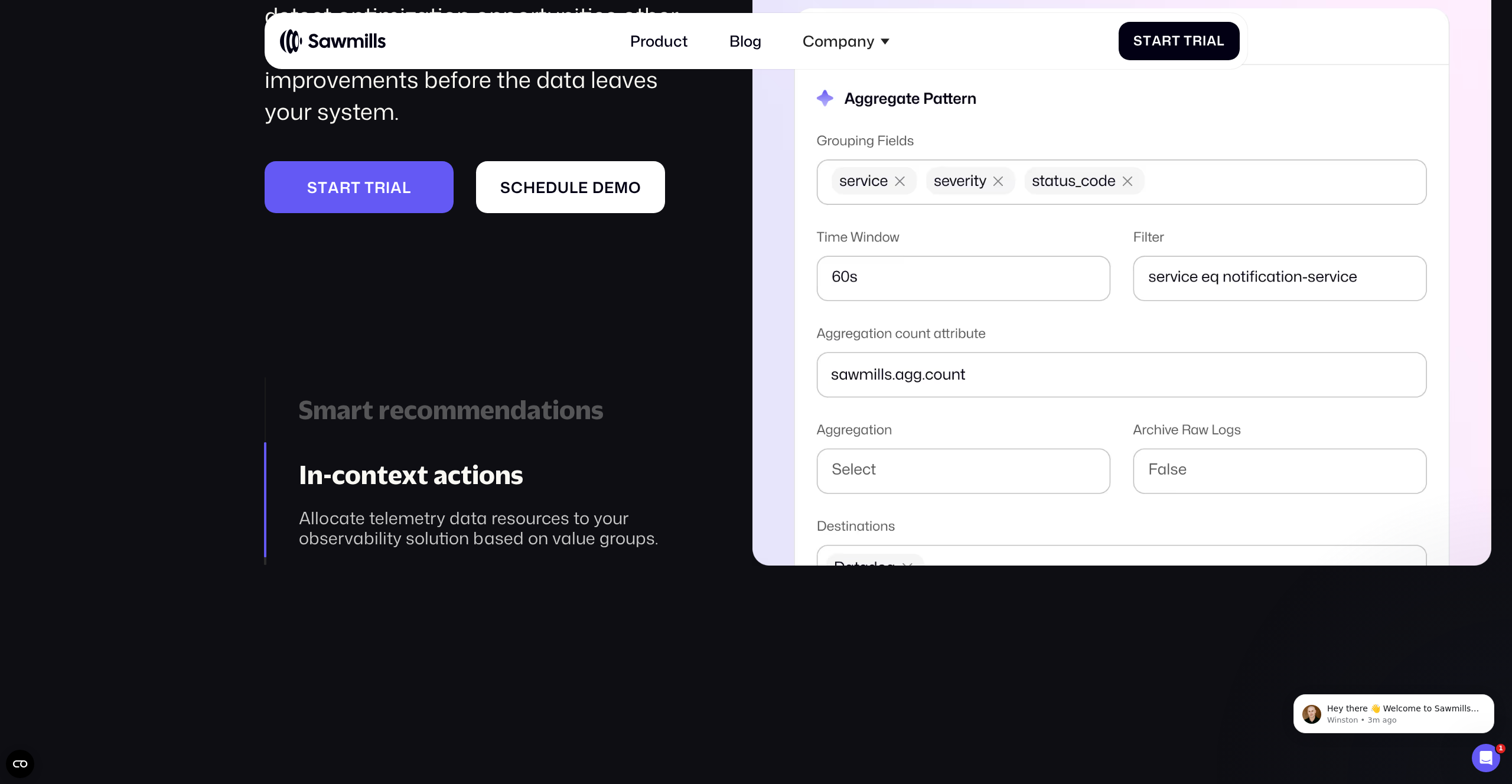
click at [450, 420] on div "Smart recommendations" at bounding box center [498, 410] width 400 height 31
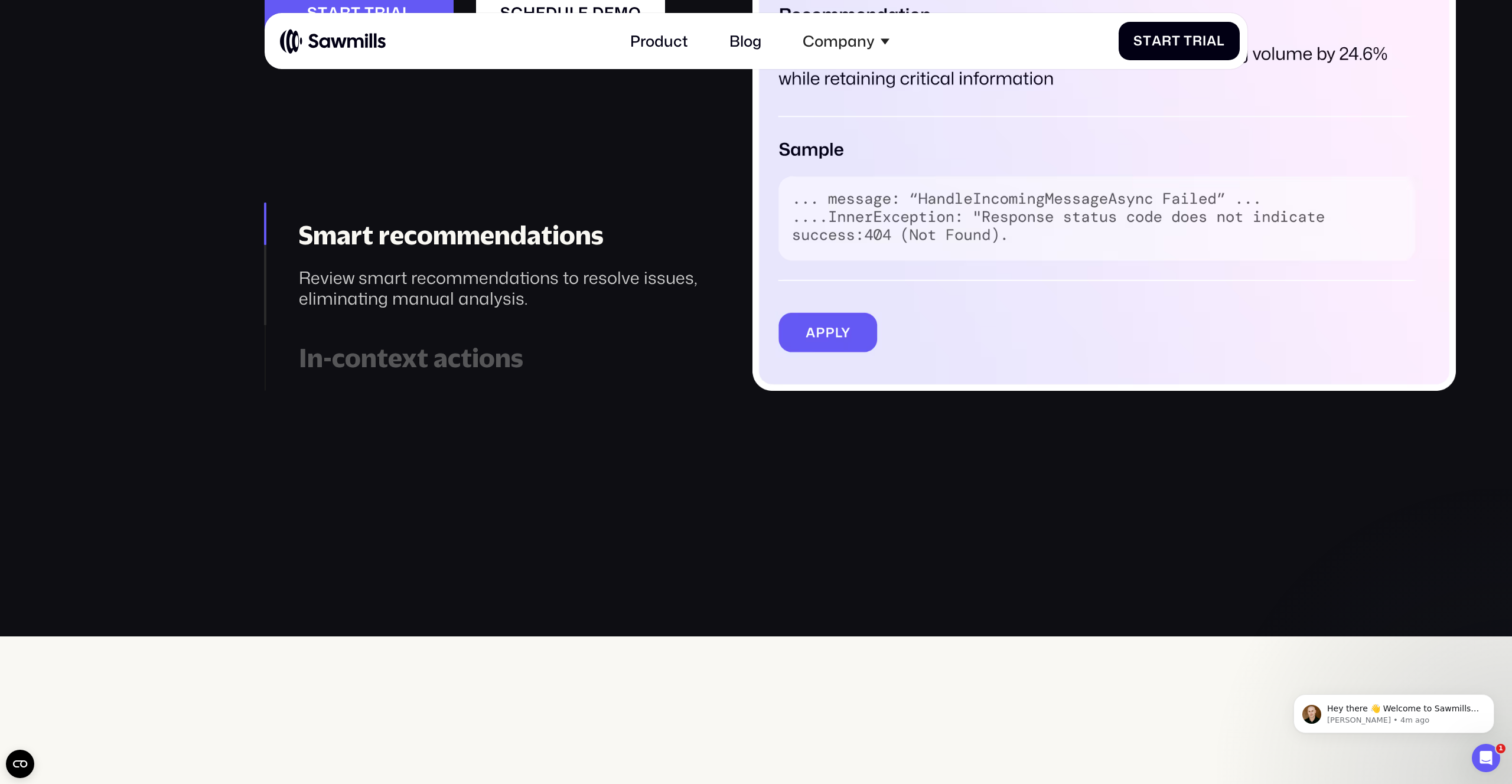
scroll to position [2558, 0]
click at [376, 356] on div "In-context actions" at bounding box center [498, 359] width 400 height 31
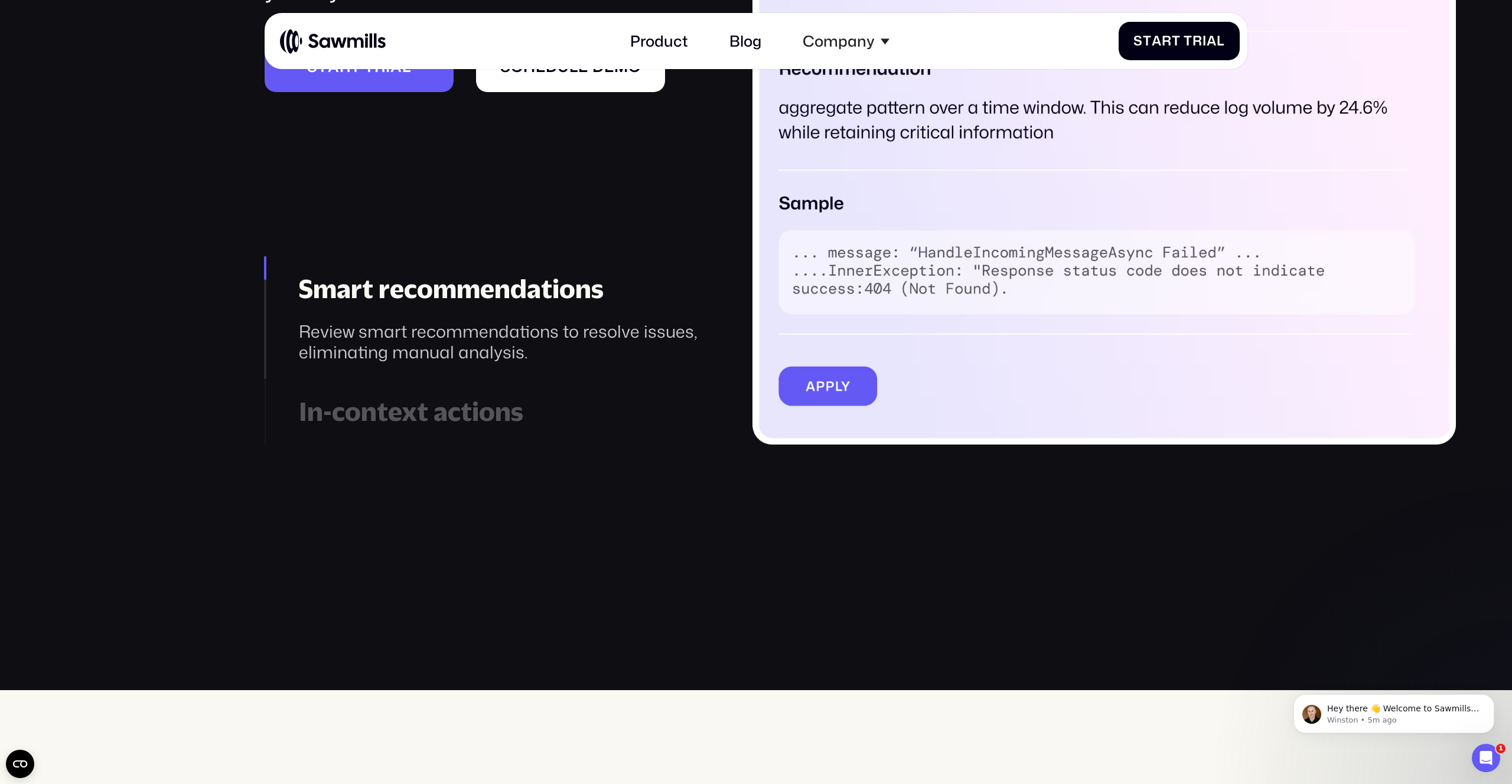
click at [415, 404] on div "In-context actions" at bounding box center [498, 412] width 400 height 31
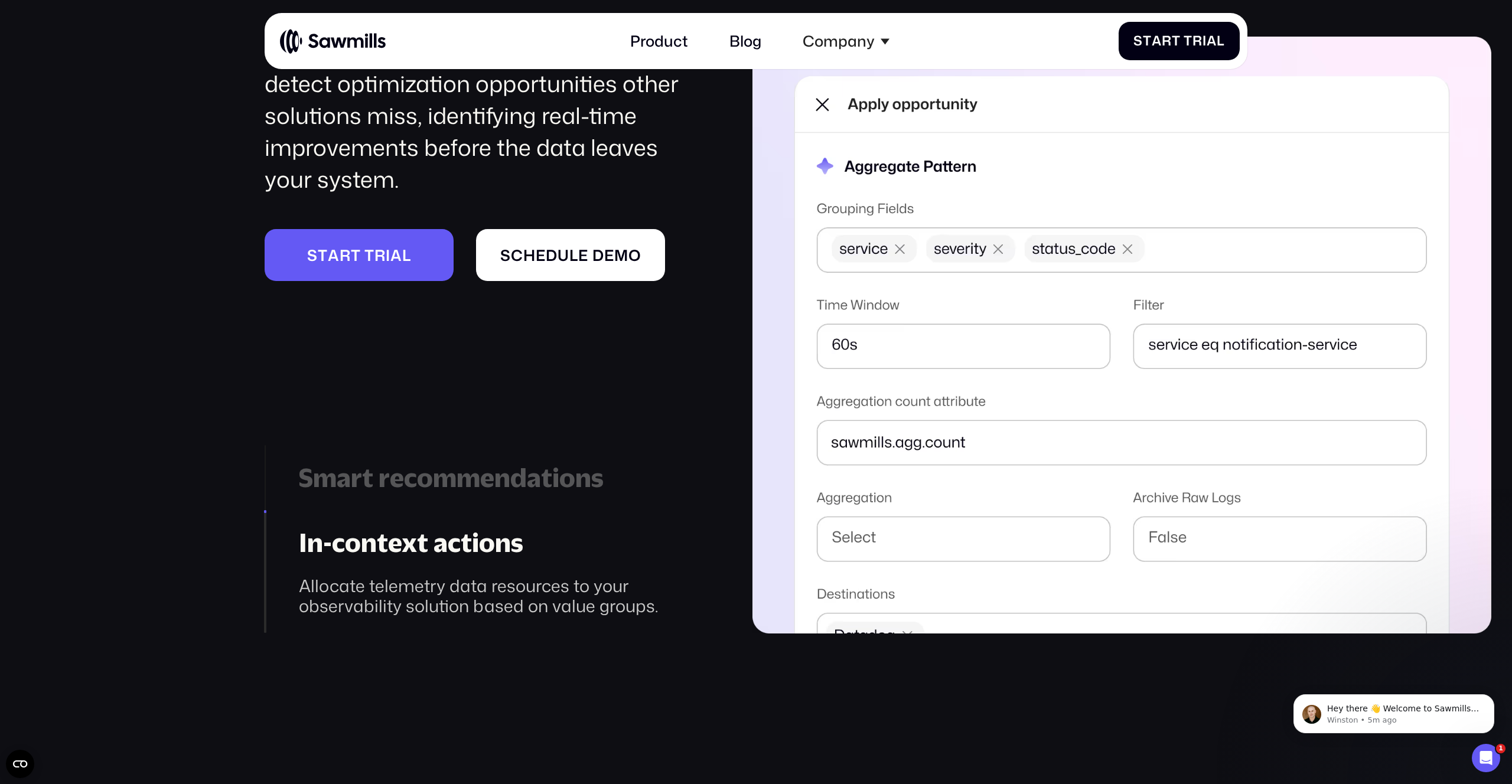
scroll to position [2324, 0]
